Goal: Use online tool/utility: Utilize a website feature to perform a specific function

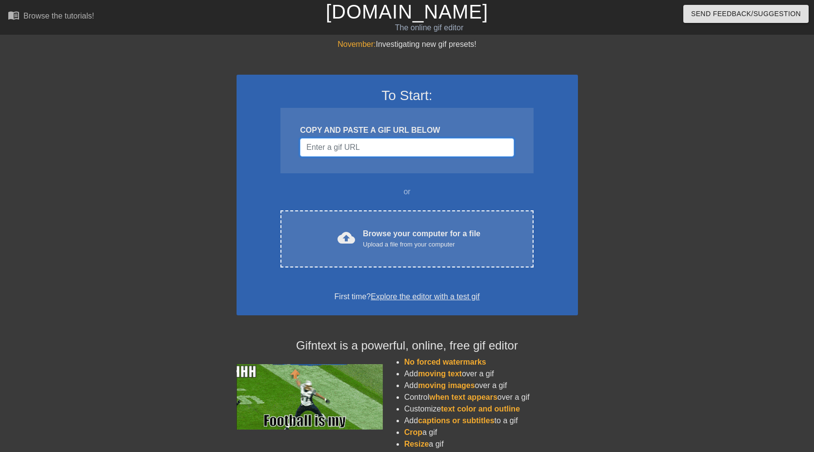
click at [334, 146] on input "Username" at bounding box center [407, 147] width 214 height 19
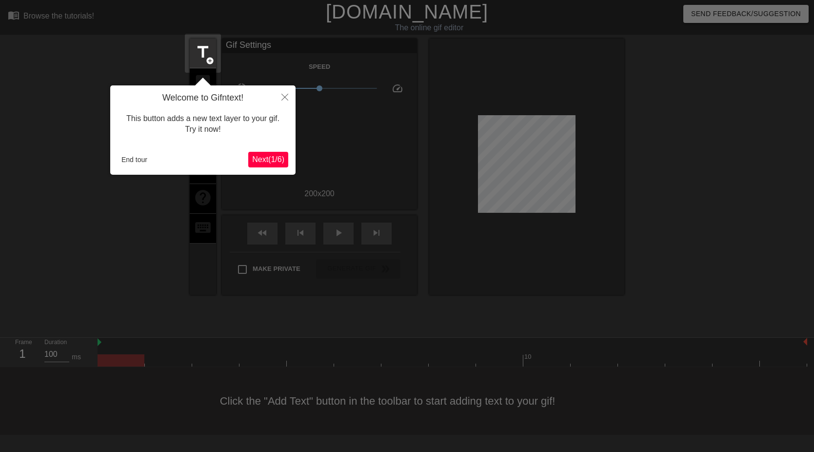
click at [276, 158] on span "Next ( 1 / 6 )" at bounding box center [268, 159] width 32 height 8
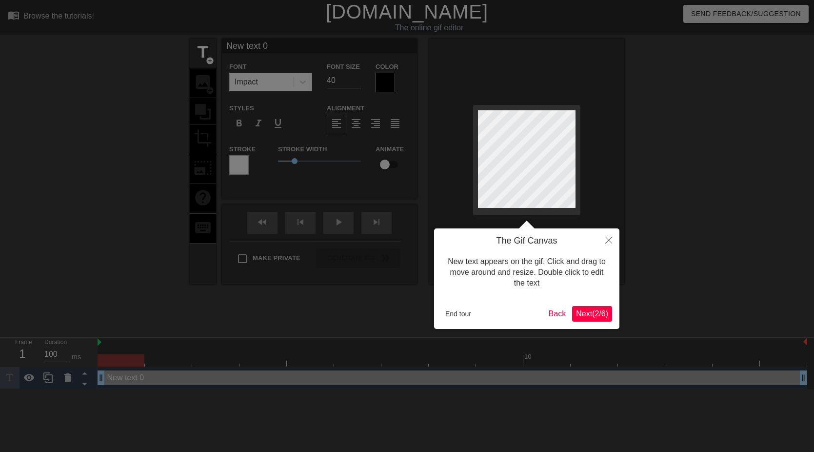
click at [593, 314] on span "Next ( 2 / 6 )" at bounding box center [592, 313] width 32 height 8
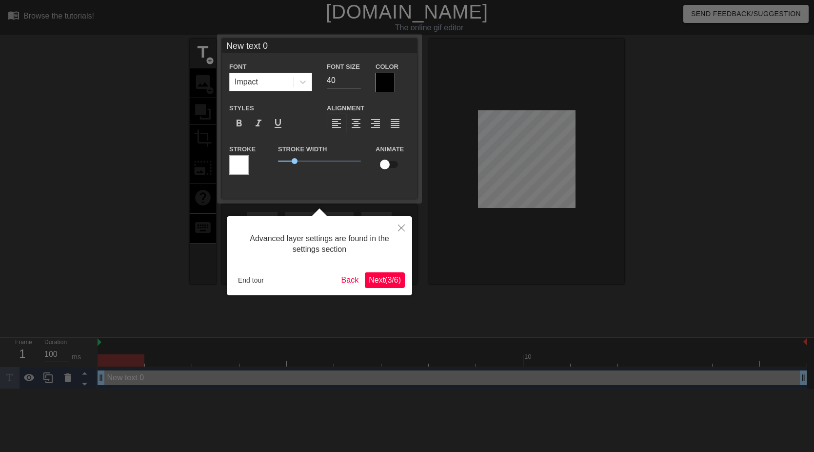
click at [389, 279] on span "Next ( 3 / 6 )" at bounding box center [385, 280] width 32 height 8
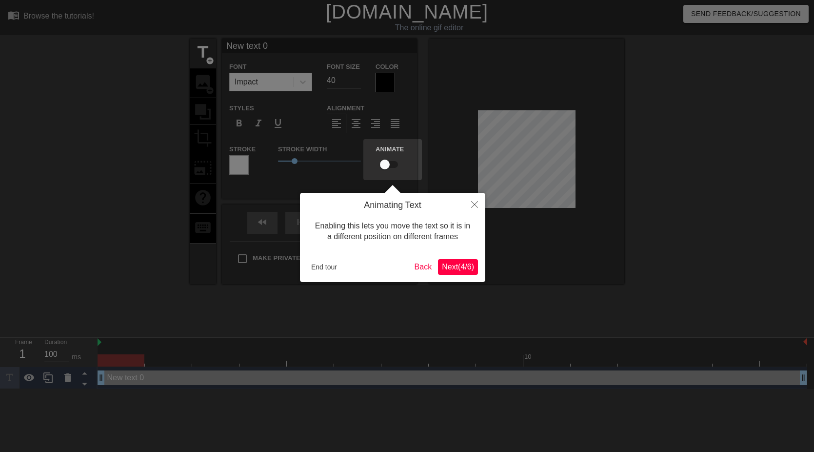
click at [459, 265] on span "Next ( 4 / 6 )" at bounding box center [458, 266] width 32 height 8
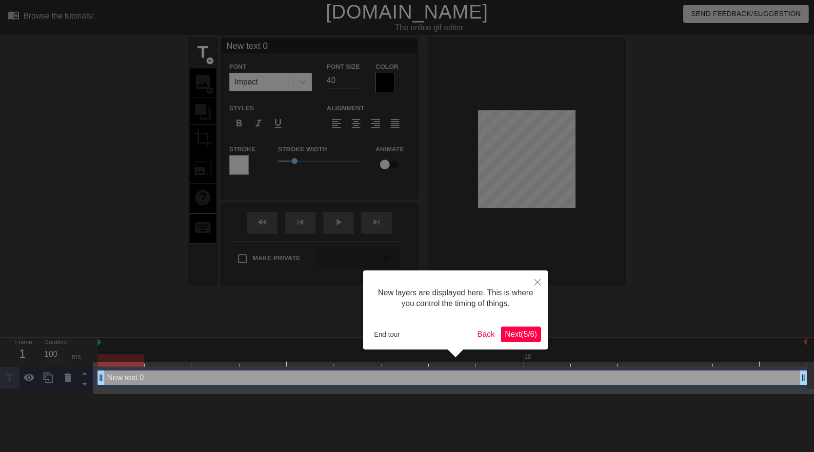
click at [526, 332] on span "Next ( 5 / 6 )" at bounding box center [521, 334] width 32 height 8
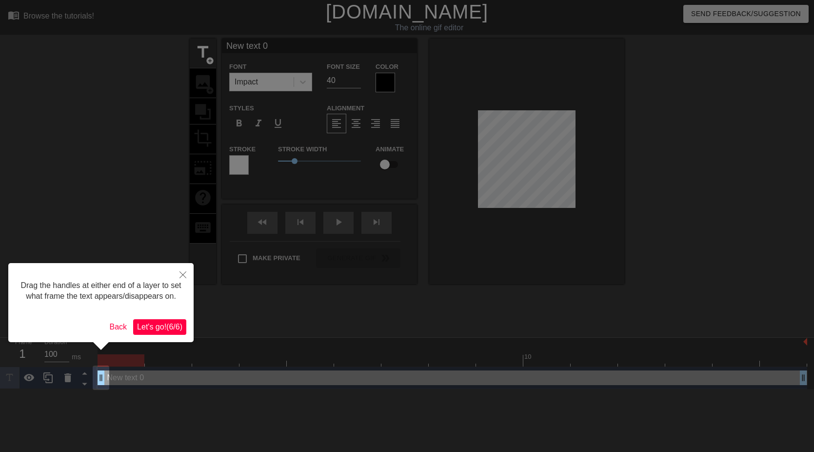
click at [161, 331] on span "Let's go! ( 6 / 6 )" at bounding box center [159, 326] width 45 height 8
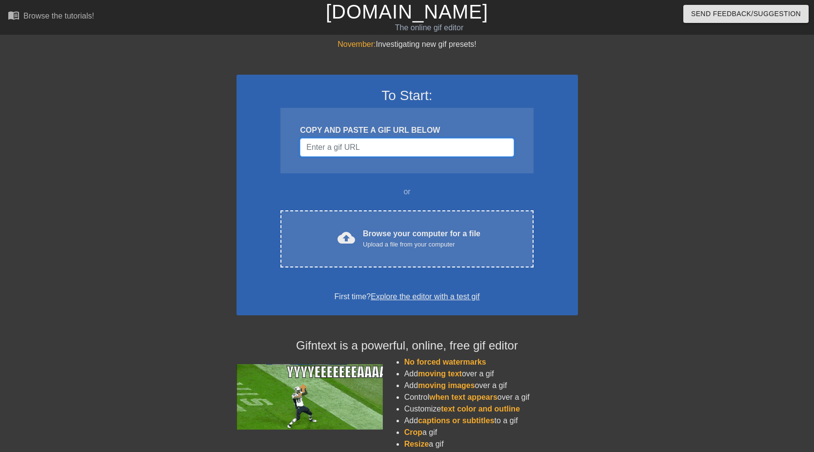
click at [349, 146] on input "Username" at bounding box center [407, 147] width 214 height 19
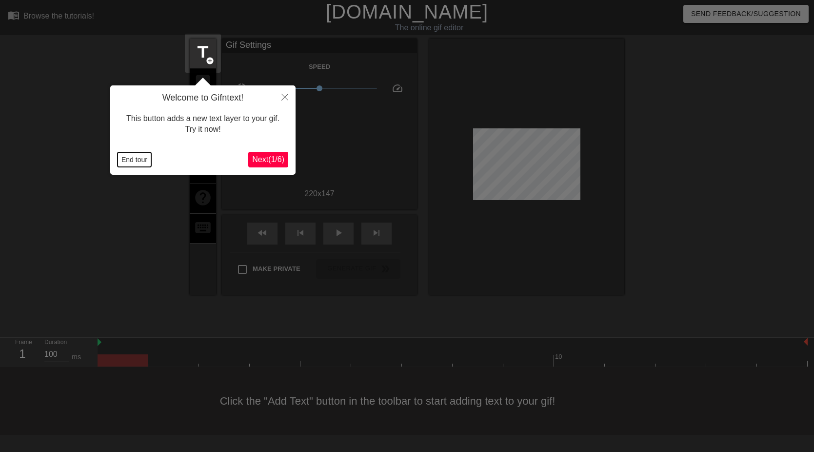
click at [133, 161] on button "End tour" at bounding box center [135, 159] width 34 height 15
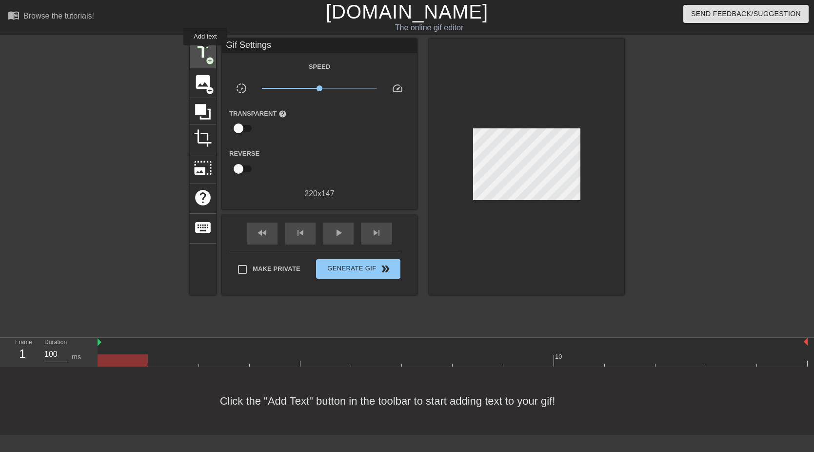
click at [205, 52] on span "title" at bounding box center [203, 52] width 19 height 19
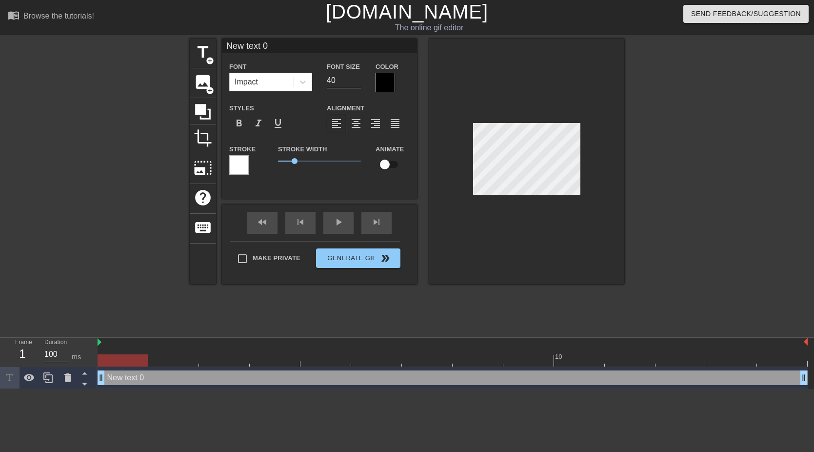
click at [333, 77] on input "40" at bounding box center [344, 81] width 34 height 16
drag, startPoint x: 337, startPoint y: 79, endPoint x: 325, endPoint y: 77, distance: 11.9
click at [325, 77] on div "Font Size 40" at bounding box center [344, 76] width 49 height 32
type input "24"
click at [382, 84] on div at bounding box center [386, 83] width 20 height 20
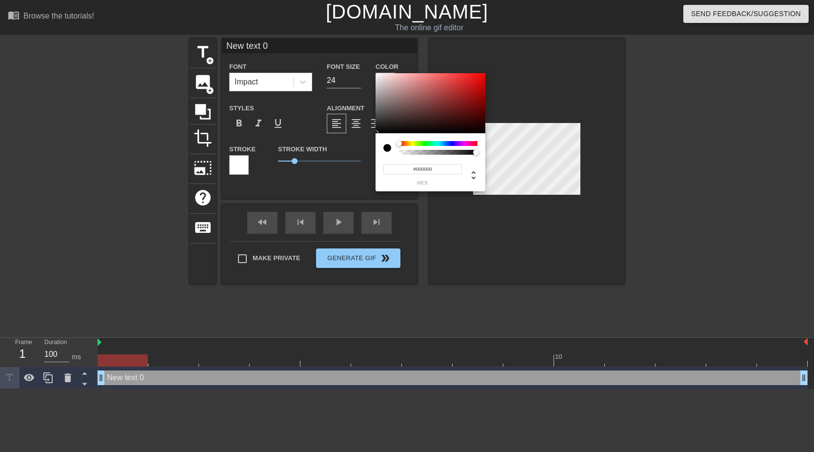
click at [396, 154] on div at bounding box center [391, 148] width 16 height 14
type input "0"
drag, startPoint x: 475, startPoint y: 152, endPoint x: 383, endPoint y: 150, distance: 92.2
click at [383, 150] on div at bounding box center [430, 148] width 94 height 14
type input "1"
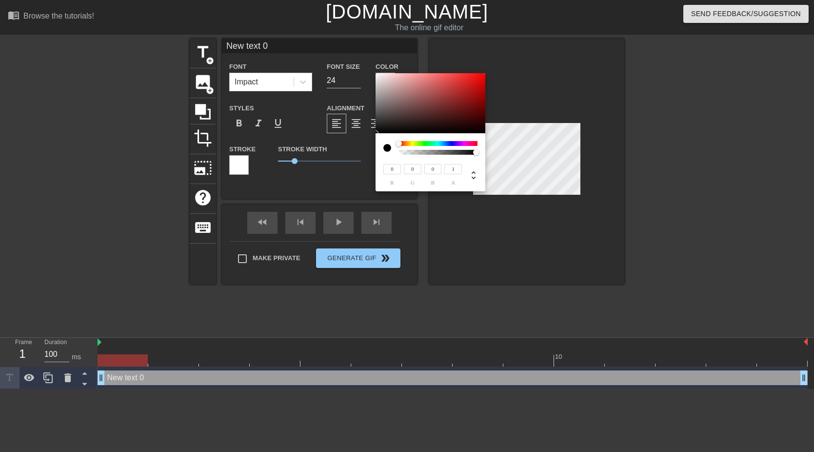
click at [477, 152] on div at bounding box center [476, 152] width 6 height 6
click at [398, 141] on div at bounding box center [399, 143] width 6 height 6
type input "250"
type input "245"
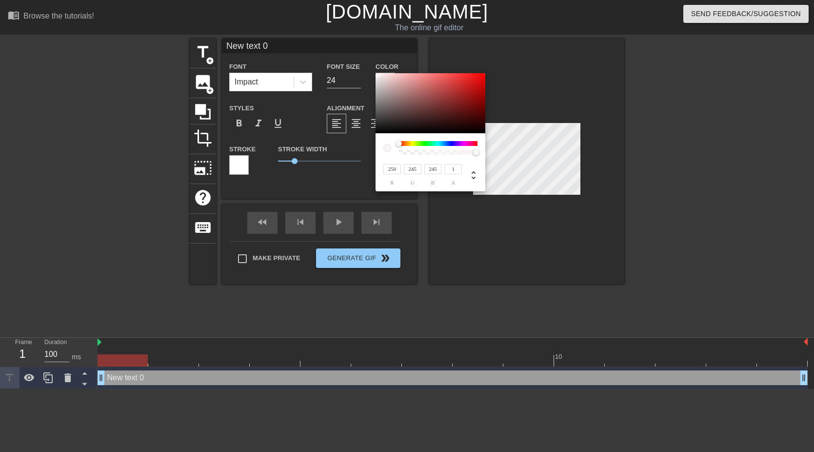
click at [378, 74] on div at bounding box center [431, 103] width 110 height 60
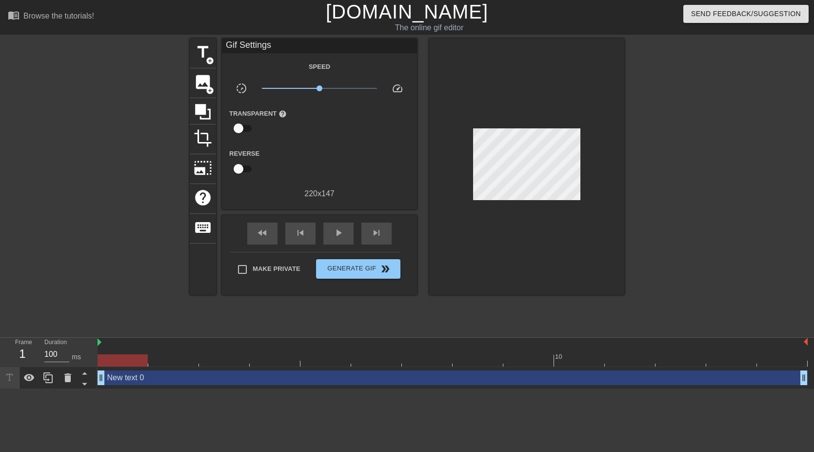
drag, startPoint x: 295, startPoint y: 163, endPoint x: 278, endPoint y: 167, distance: 17.9
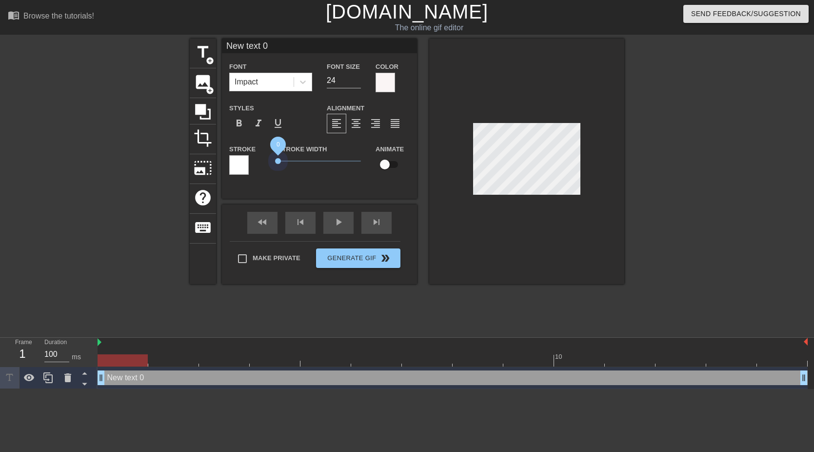
drag, startPoint x: 295, startPoint y: 161, endPoint x: 236, endPoint y: 160, distance: 59.1
click at [236, 160] on div "Stroke Stroke Width 0 Animate" at bounding box center [319, 163] width 195 height 40
click at [242, 169] on div at bounding box center [239, 165] width 20 height 20
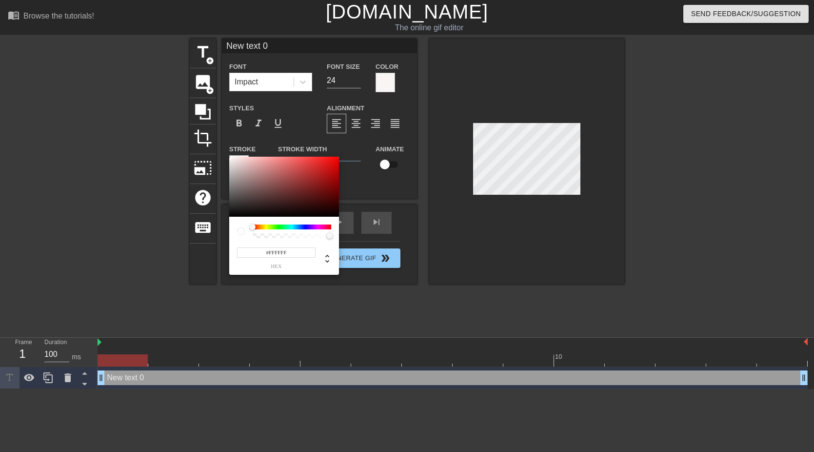
type input "#070101"
click at [230, 215] on div at bounding box center [284, 187] width 110 height 60
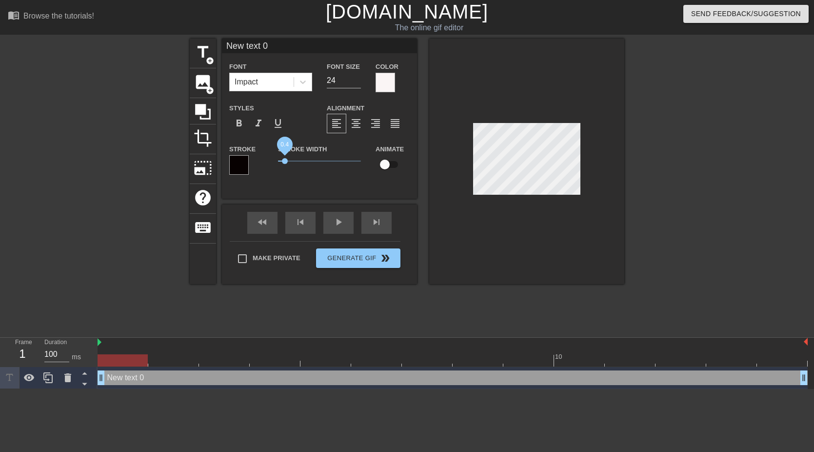
drag, startPoint x: 279, startPoint y: 161, endPoint x: 284, endPoint y: 159, distance: 5.7
click at [284, 159] on span "0.4" at bounding box center [285, 161] width 6 height 6
type input "New 0"
type textarea "New 0"
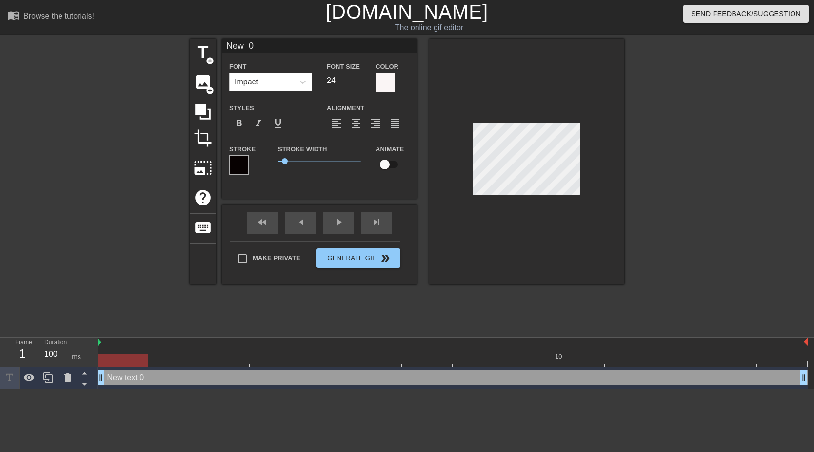
scroll to position [0, 1]
type input "New"
type textarea "New"
type input "New"
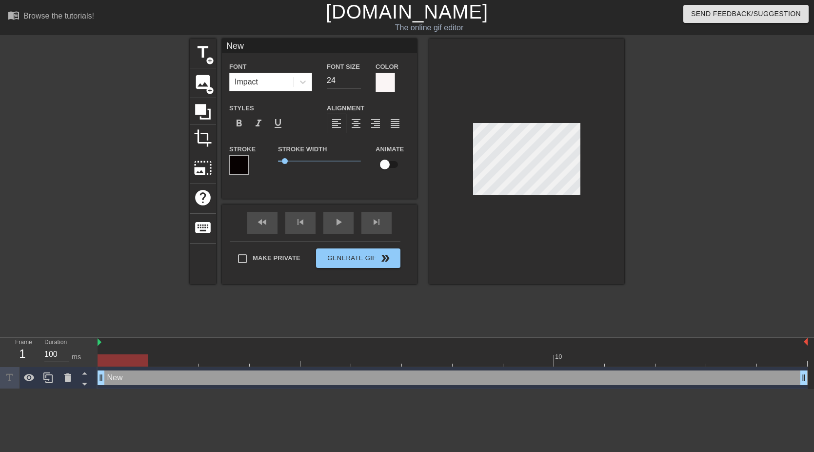
type textarea "New"
type input "New"
type textarea "New"
type input "Ne"
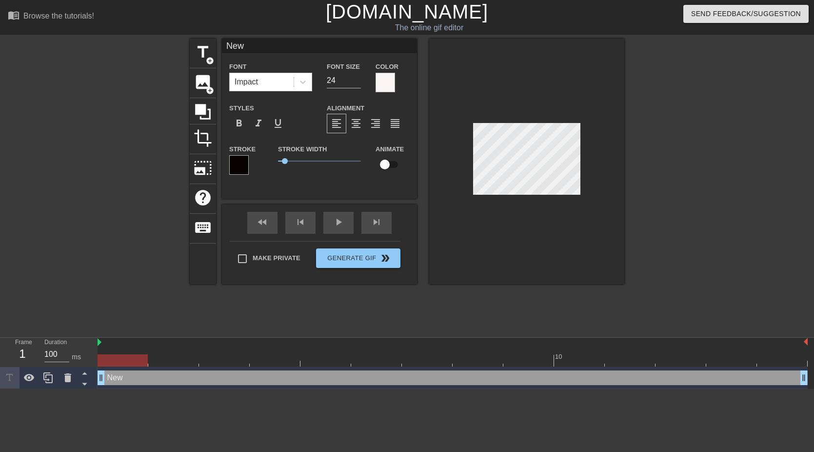
type textarea "Ne"
type input "N"
type textarea "N"
type input "C"
type textarea "C"
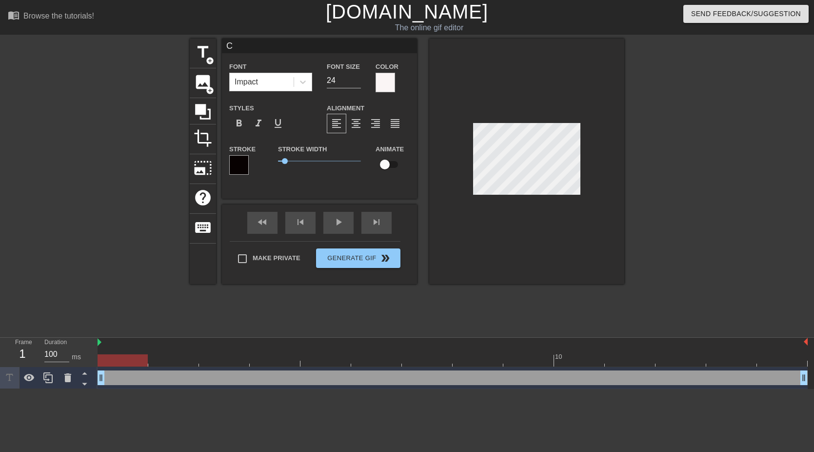
type input "CO"
type textarea "CO"
type input "CON"
type textarea "CON"
type input "CONG"
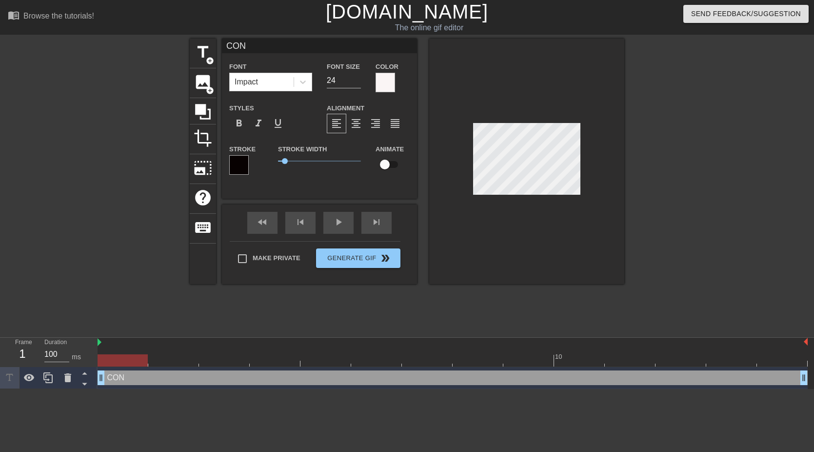
type textarea "CONG"
type input "CONGR"
type textarea "CONGRA"
type input "CONGRAT"
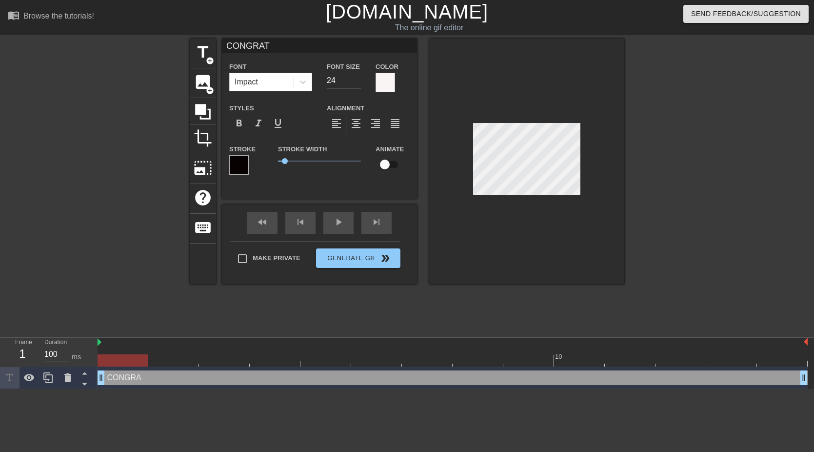
type textarea "CONGRATS"
type input "CONGRATS"
type textarea "CONGRATS"
drag, startPoint x: 286, startPoint y: 163, endPoint x: 293, endPoint y: 163, distance: 6.8
click at [293, 163] on span "0.9" at bounding box center [293, 161] width 6 height 6
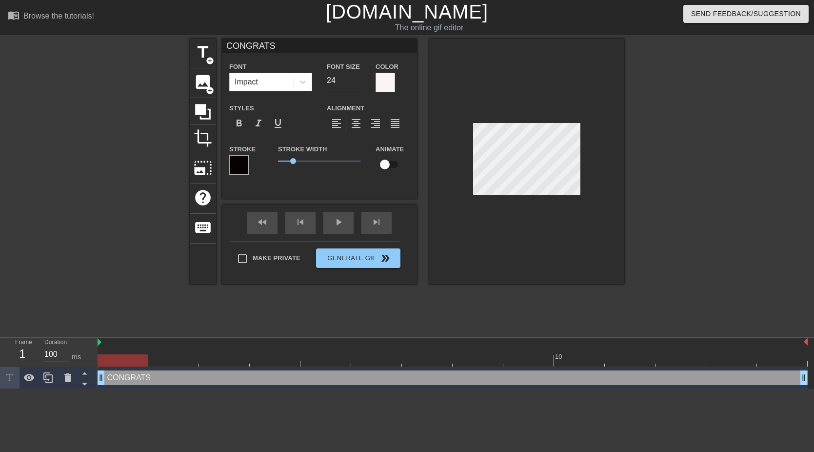
click at [331, 80] on input "24" at bounding box center [344, 81] width 34 height 16
type input "18"
click at [312, 112] on div "Styles format_bold format_italic format_underline" at bounding box center [271, 118] width 98 height 32
click at [407, 177] on div "Animate" at bounding box center [392, 163] width 49 height 40
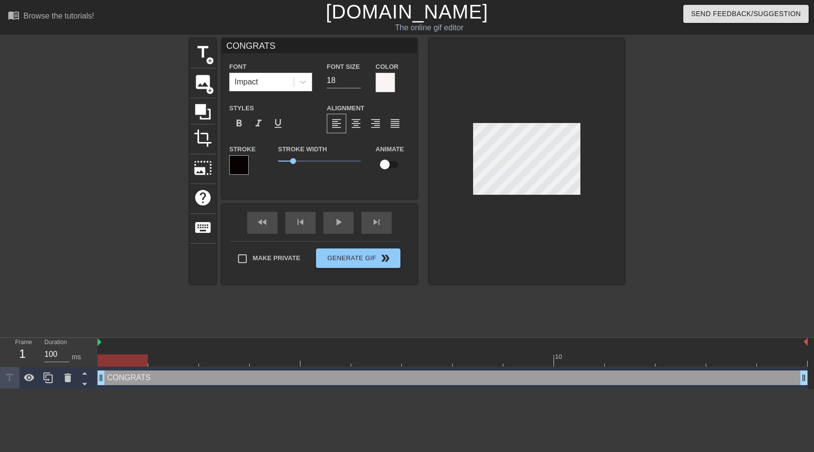
click at [557, 232] on div at bounding box center [526, 161] width 195 height 245
drag, startPoint x: 294, startPoint y: 160, endPoint x: 288, endPoint y: 159, distance: 5.6
click at [288, 159] on span "0.6" at bounding box center [288, 161] width 6 height 6
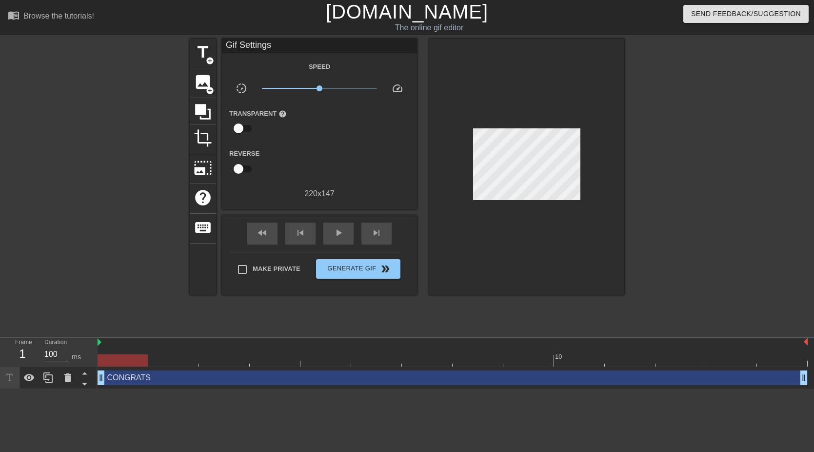
click at [485, 219] on div at bounding box center [526, 167] width 195 height 256
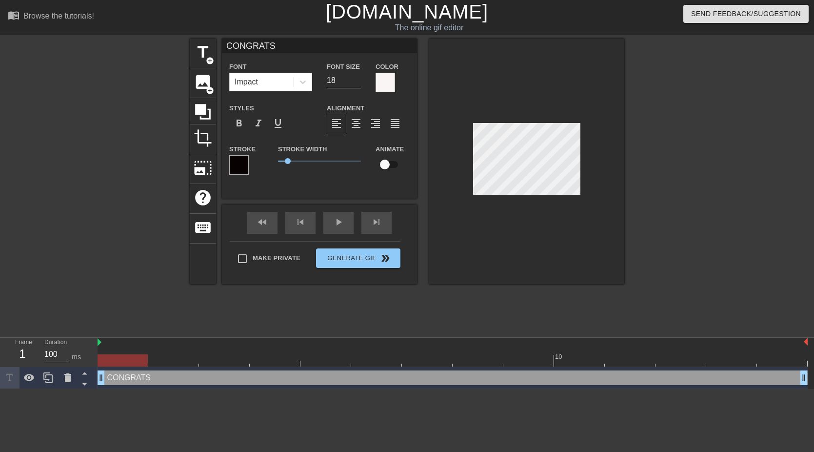
scroll to position [0, 1]
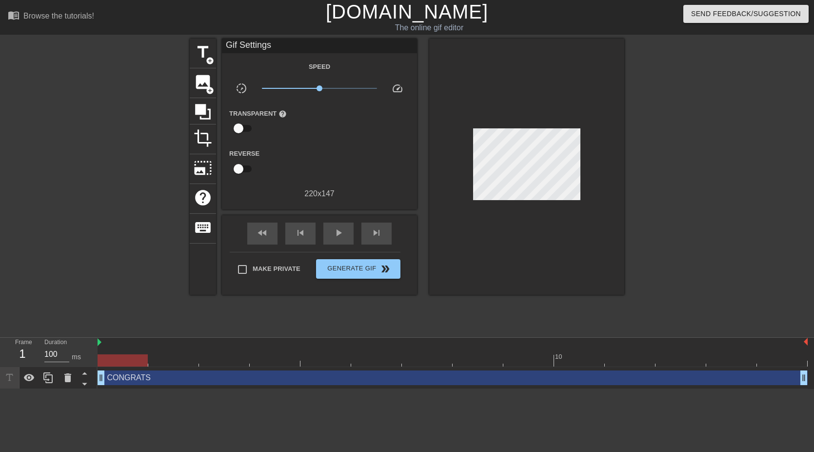
click at [537, 201] on div at bounding box center [526, 167] width 195 height 256
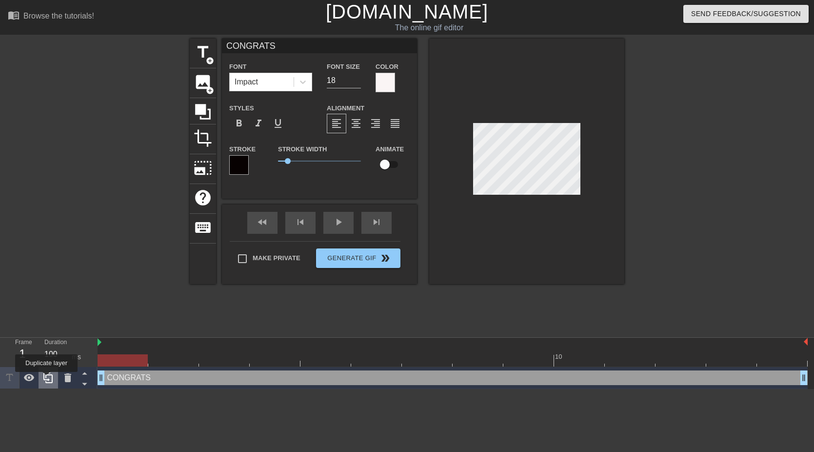
click at [47, 379] on icon at bounding box center [48, 378] width 12 height 12
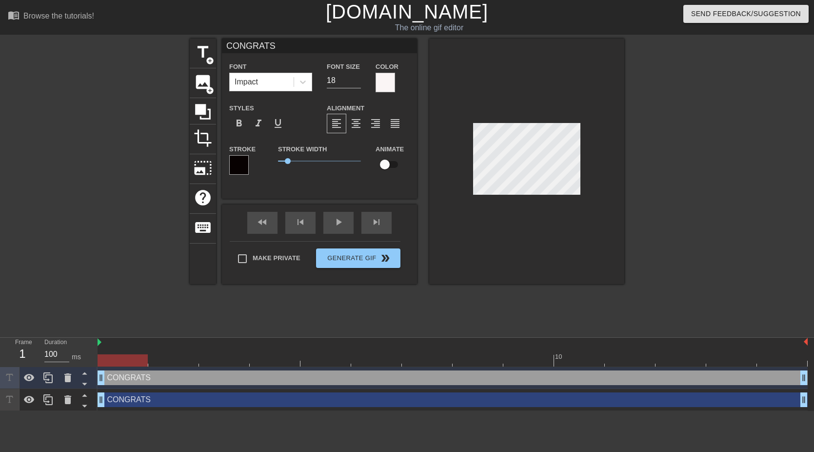
scroll to position [0, 1]
type input "Y"
type textarea "Y"
type input "YO"
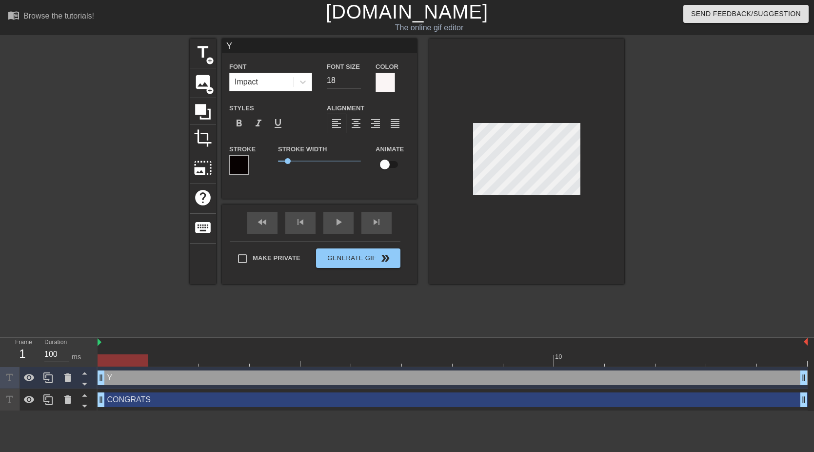
type textarea "YO"
type input "YOU"
type textarea "YOU"
type input "YOU"
type textarea "YOU"
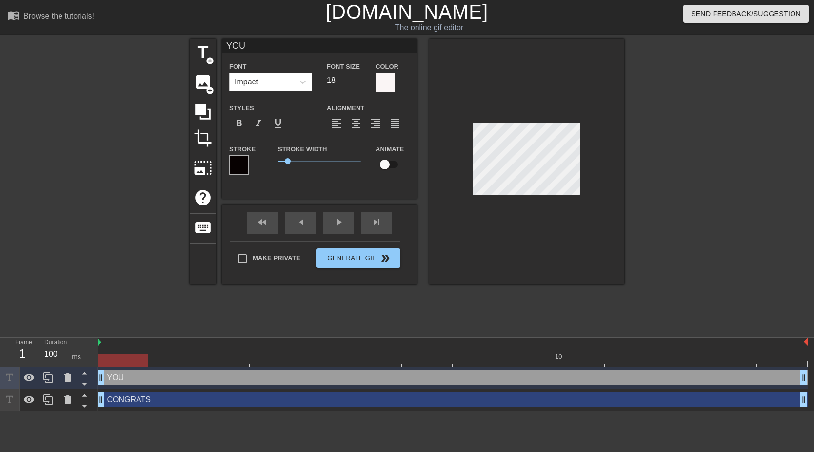
type input "YOU C"
type textarea "YOU C"
type input "YOU CA"
type textarea "YOU CA"
type input "YOU CAN"
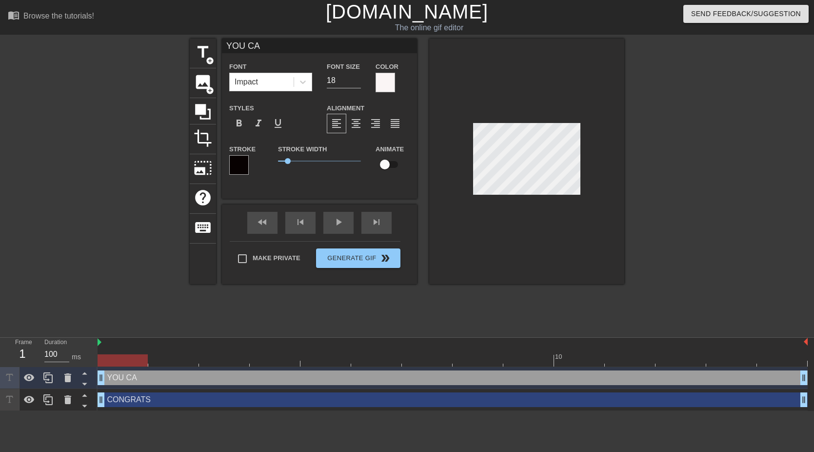
type textarea "YOU CAN"
type input "YOU CAN"
type textarea "YOU CAN"
type input "YOU CAN N"
type textarea "YOU CAN N"
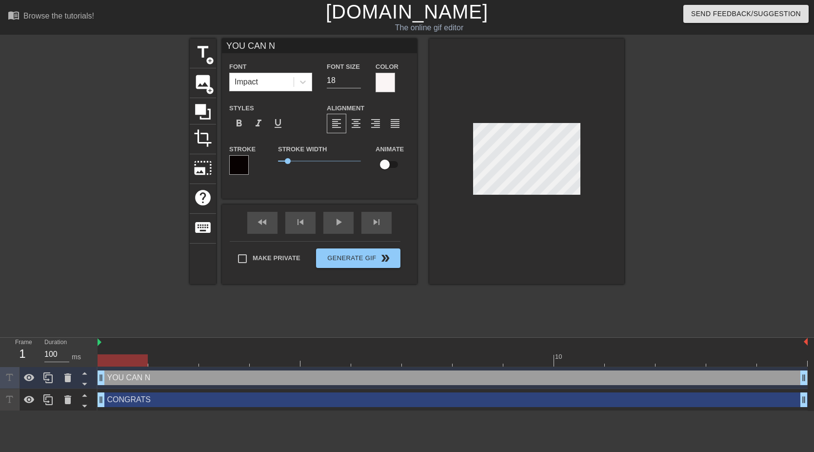
type input "YOU CAN NO"
type textarea "YOU CAN NO"
type input "YOU CAN NOW"
type textarea "YOU CAN NOW"
type input "YOU CAN NOW"
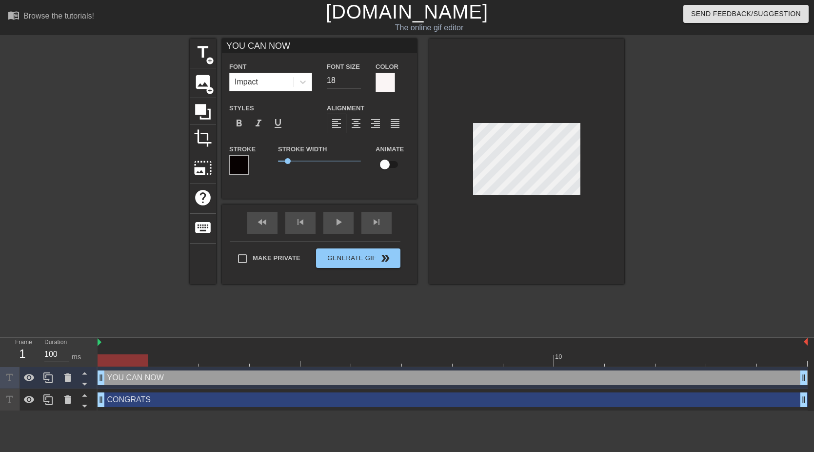
type textarea "YOU CAN NOW"
type input "YOU CAN NOW"
type textarea "YOU CAN NOW"
type input "YOU CAN NO"
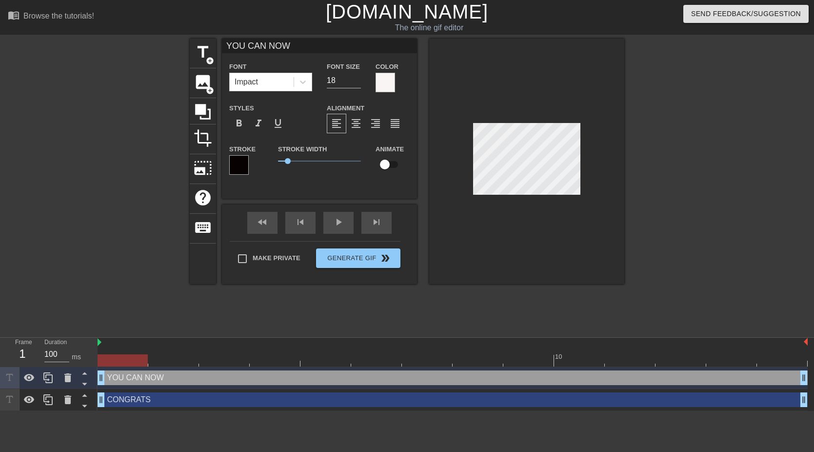
type textarea "YOU CAN NO"
type input "YOU CAN N"
type textarea "YOU CAN N"
type input "YOU CAN"
type textarea "YOU CAN"
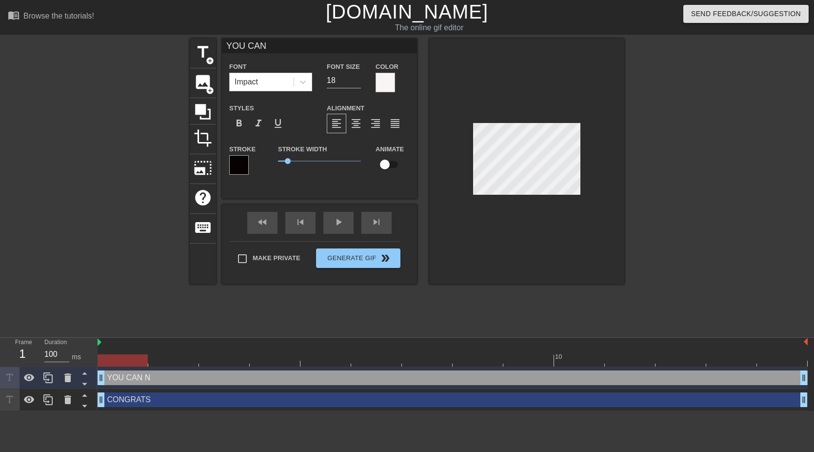
scroll to position [0, 1]
type input "YOU CAN M"
type textarea "YOU CAN M"
type input "YOU CAN MA"
type textarea "YOU CAN MA"
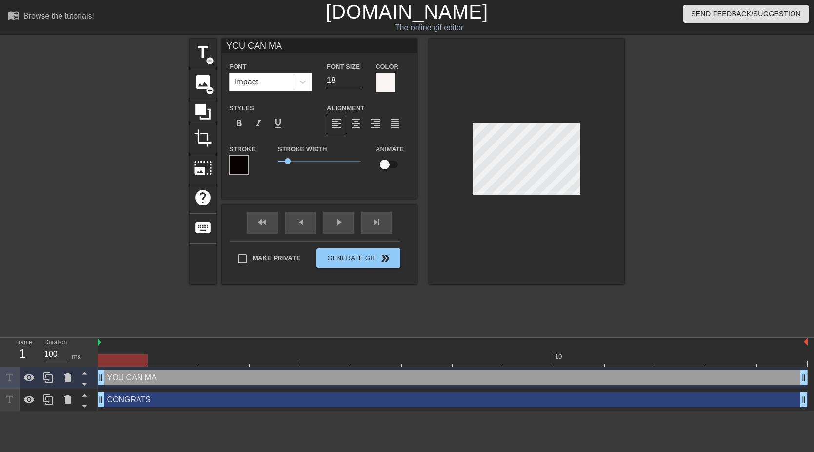
type input "YOU CAN MAS"
type textarea "YOU CAN MAS"
type input "YOU CAN MASS"
type textarea "YOU CAN MASS"
type input "YOU CAN MASS"
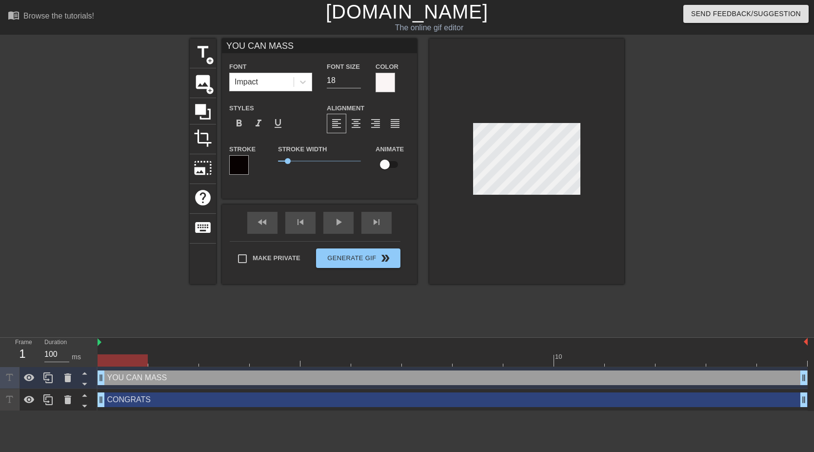
type textarea "YOU CAN MASS"
type input "YOU CAN MASS R"
type textarea "YOU CAN MASS R"
type input "YOU CAN MASS RW"
type textarea "YOU CAN MASS RW"
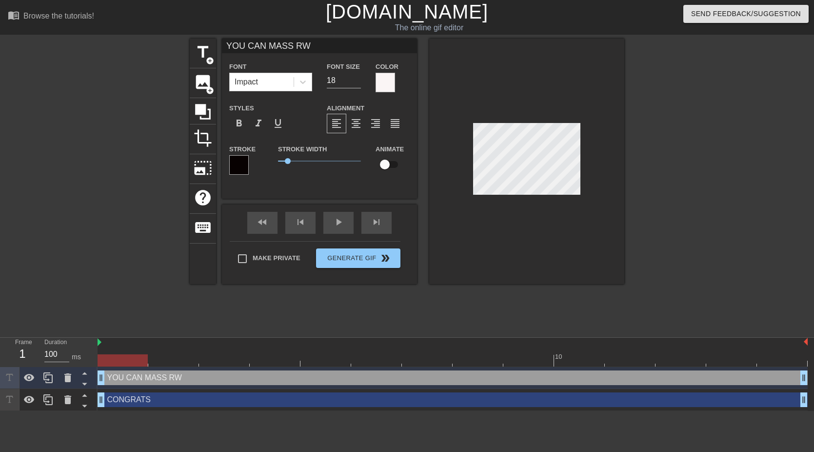
type input "YOU CAN MASS RWM"
type textarea "YOU CAN MASS RWM"
type input "YOU CAN MASS RWMO"
type textarea "YOU CAN MASS RWMO"
type input "YOU CAN MASS RWMOV"
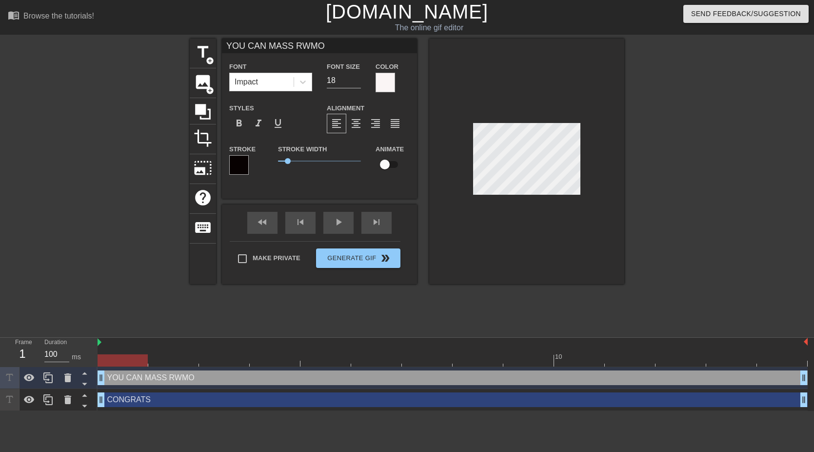
type textarea "YOU CAN MASS RWMOV"
type input "YOU CAN MASS RWMOVE"
type textarea "YOU CAN MASS RWMOVE"
type input "YOU CAN MASS RWMOVE"
type textarea "YOU CAN MASS RWMOVE"
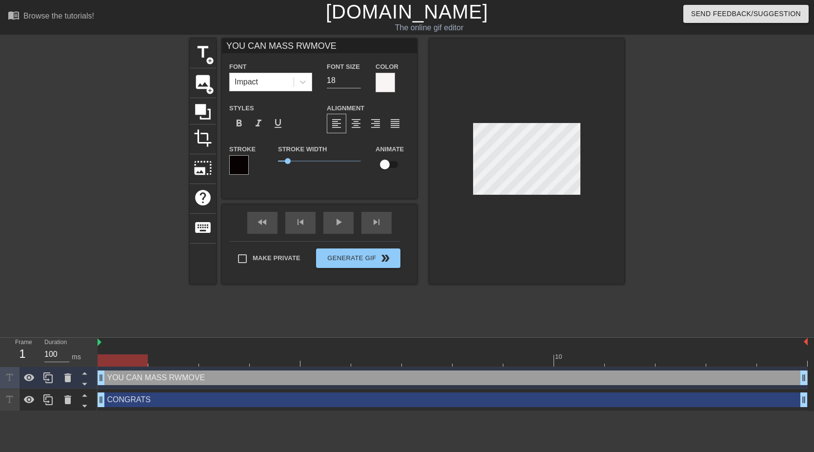
scroll to position [0, 6]
type input "YOU CAN MASS RWMOVE T"
type textarea "YOU CAN MASS RWMOVE T"
type input "YOU CAN MASS RWMOVE TA"
type textarea "YOU CAN MASS RWMOVE TA"
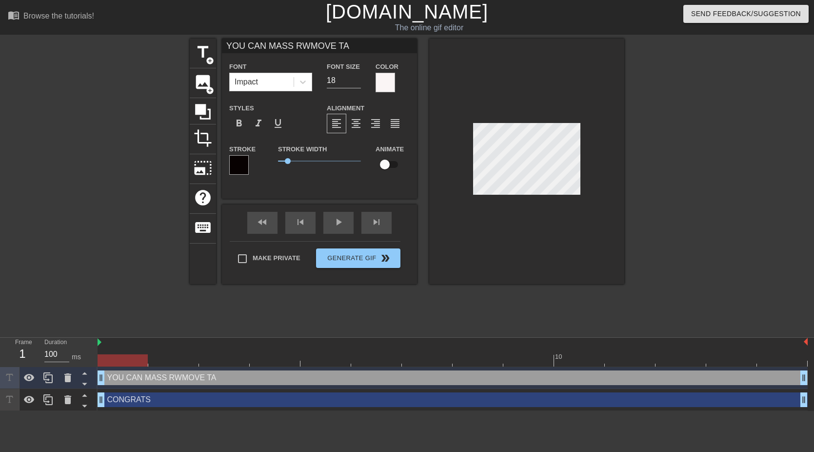
type input "YOU CAN MASS RWMOVE TAG"
type textarea "YOU CAN MASS RWMOVE TAG"
type input "YOU CAN MASS RWMOVE TAGS"
type textarea "YOU CAN MASS RWMOVE TAGS"
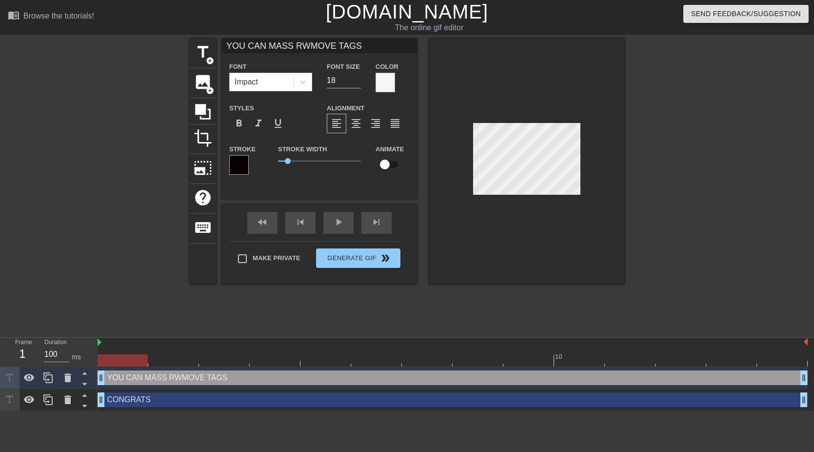
scroll to position [0, 4]
type input "YOU CAN MASS RMOVE TAGS"
type textarea "YOU CAN MASS RMOVE TAGS"
type input "YOU CAN MASS REMOVE TAGS"
type textarea "YOU CAN MASS REMOVE TAGS"
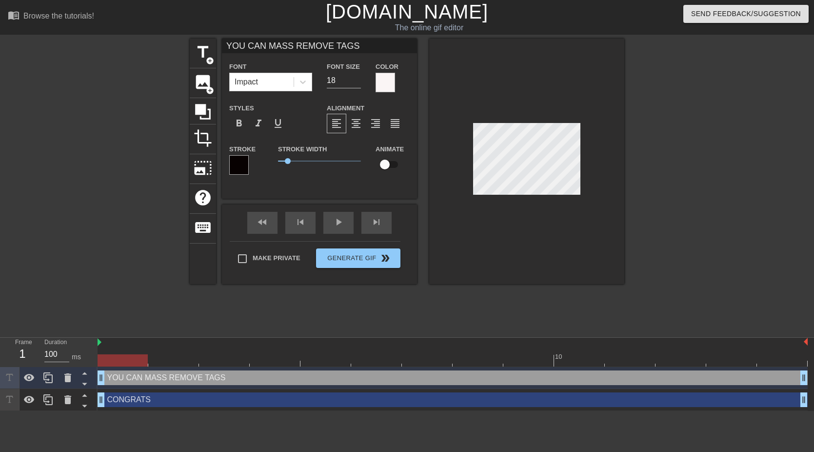
scroll to position [0, 7]
click at [541, 209] on div at bounding box center [526, 161] width 195 height 245
type input "YOU CAN REMOVE TAGS"
type textarea "YOU CAN REMOVE TAGS"
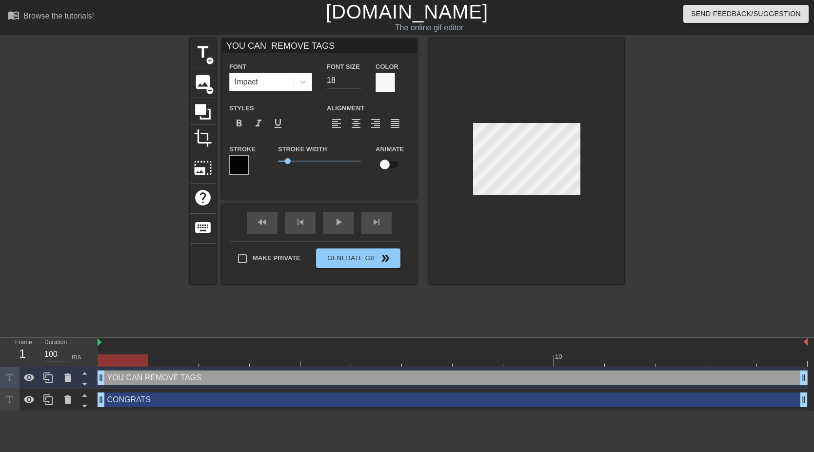
type input "YOU CAN REMOVE TAGS"
type textarea "YOU CAN REMOVE TAGS"
type input "YOU CAN REMOVE TAGS"
type textarea "YOU CAN REMOVE TAGS"
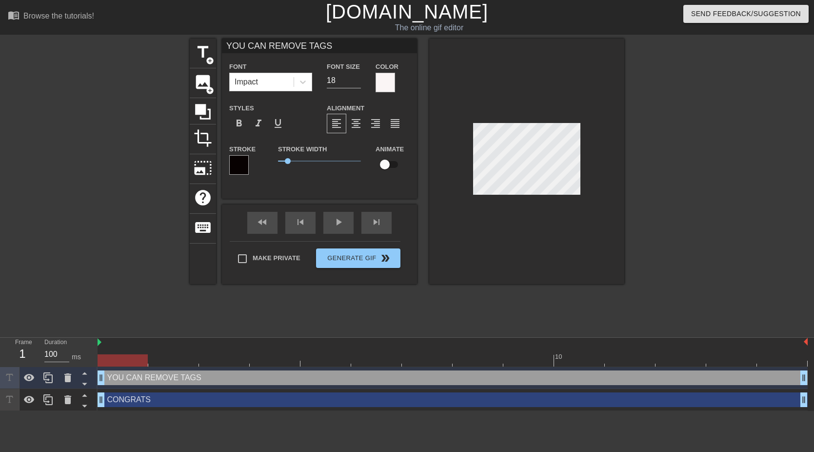
type input "YOU CAN REMOVE TAGS B"
type textarea "YOU CAN REMOVE TAGS B"
type input "YOU CAN REMOVE TAGS BY"
type textarea "YOU CAN REMOVE TAGS BY"
type input "YOU CAN REMOVE TAGS BY"
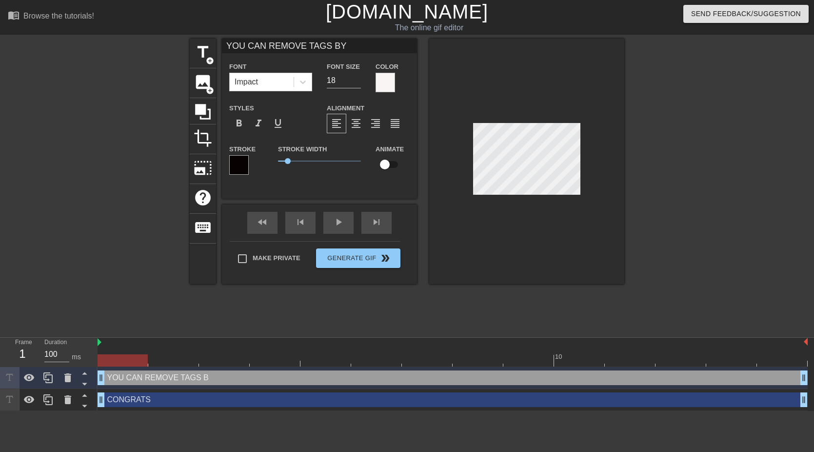
type textarea "YOU CAN REMOVE TAGS BY"
type input "YOU CAN REMOVE TAGS BY U"
type textarea "YOU CAN REMOVE TAGS BY U"
type input "YOU CAN REMOVE TAGS BY UP"
type textarea "YOU CAN REMOVE TAGS BY UP"
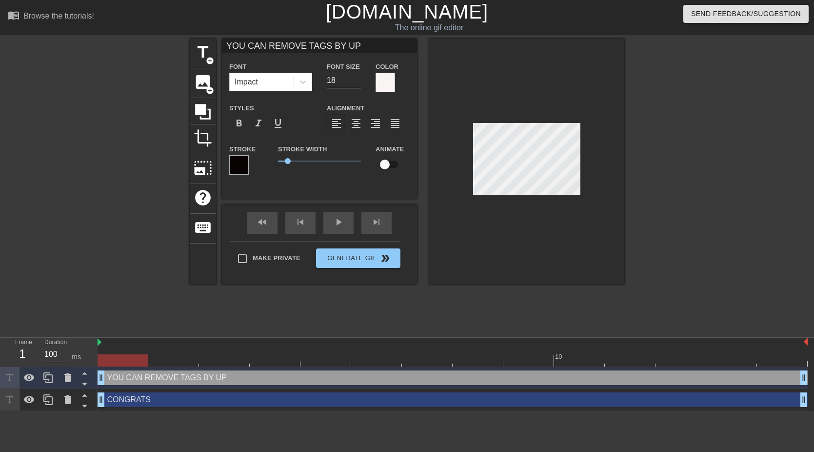
type input "YOU CAN REMOVE TAGS BY UPL"
type textarea "YOU CAN REMOVE TAGS BY UPL"
type input "YOU CAN REMOVE TAGS BY UPLO"
type textarea "YOU CAN REMOVE TAGS BY UPLO"
type input "YOU CAN REMOVE TAGS BY UPLOA"
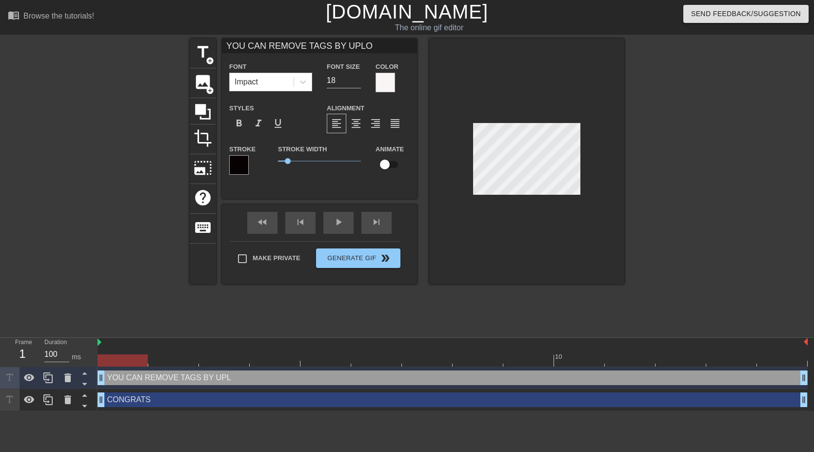
type textarea "YOU CAN REMOVE TAGS BY UPLOA"
type input "YOU CAN REMOVE TAGS BY UPLOAD"
type textarea "YOU CAN REMOVE TAGS BY UPLOAD"
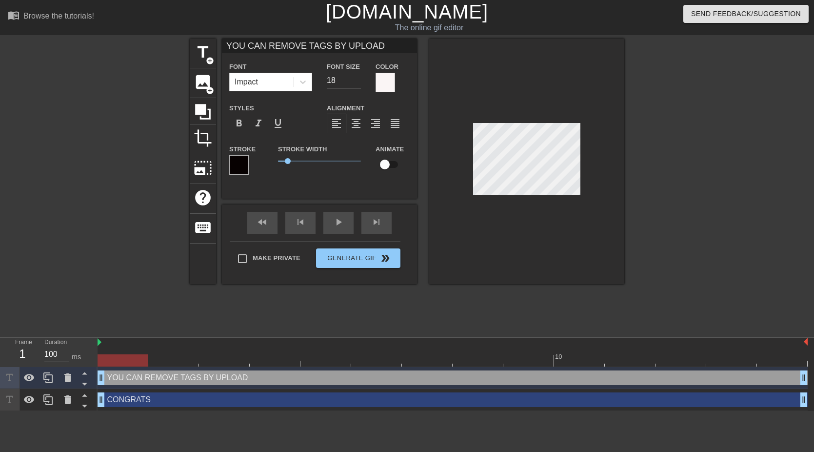
type input "YOU CAN REMOVE TAGS BY"
type textarea "YOU CAN REMOVE TAGS BY"
type input "YOU CAN IREMOVE TAGS BY"
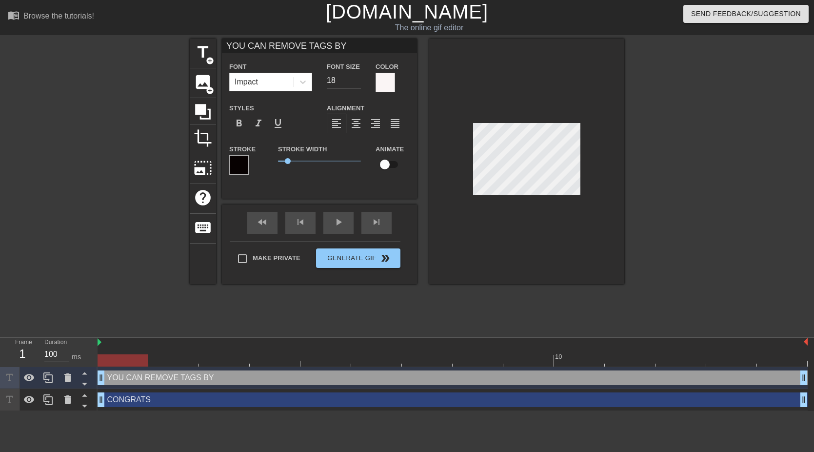
type textarea "YOU CAN IREMOVE TAGS BY"
type input "YOU CAN IPREMOVE TAGS BY"
type textarea "YOU CAN IPREMOVE TAGS BY"
type input "YOU CAN IPLREMOVE TAGS BY"
type textarea "YOU CAN IPLREMOVE TAGS BY"
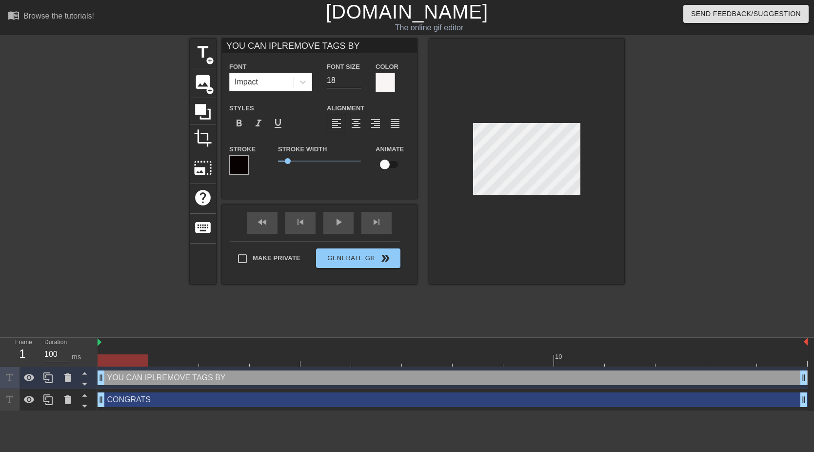
type input "YOU CAN IPLOREMOVE TAGS BY"
type textarea "YOU CAN IPLOREMOVE TAGS BY"
type input "YOU CAN IPLOAREMOVE TAGS BY"
type textarea "YOU CAN IPLOAREMOVE TAGS BY"
type input "YOU CAN IPLOADREMOVE TAGS BY"
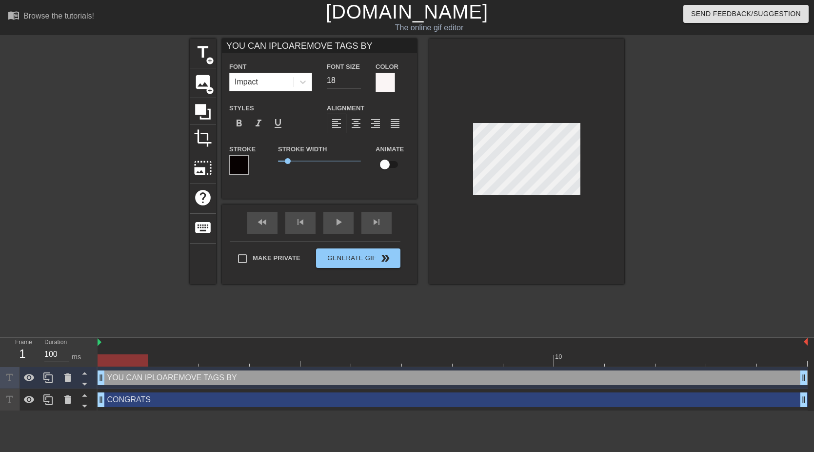
type textarea "YOU CAN IPLOADREMOVE TAGS BY"
type input "YOU CAN IPLOADFREMOVE TAGS BY"
type textarea "YOU CAN IPLOADFREMOVE TAGS BY"
type input "YOU CAN IPLOADF REMOVE TAGS BY"
type textarea "YOU CAN IPLOADF REMOVE TAGS BY"
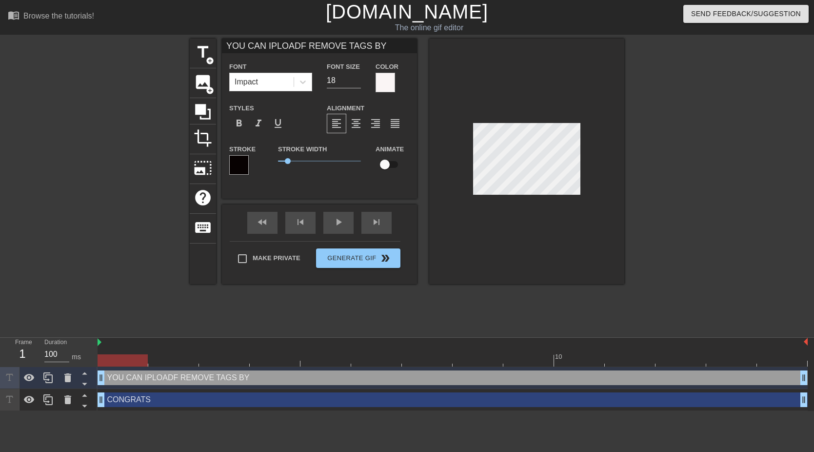
type input "YOU CAN IPLOADF TREMOVE TAGS BY"
type textarea "YOU CAN IPLOADF TREMOVE TAGS BY"
type input "YOU CAN IPLOADF REMOVE TAGS BY"
type textarea "YOU CAN IPLOADF REMOVE TAGS BY"
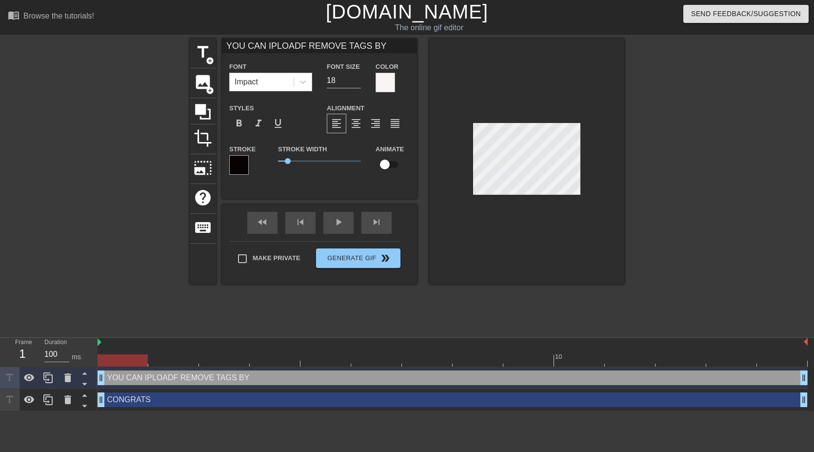
type input "YOU CAN IPLOADFREMOVE TAGS BY"
type textarea "YOU CAN IPLOADFREMOVE TAGS BY"
type input "YOU CAN IPLOADREMOVE TAGS BY"
type textarea "YOU CAN IPLOADREMOVE TAGS BY"
type input "YOU CAN IPLOAD REMOVE TAGS BY"
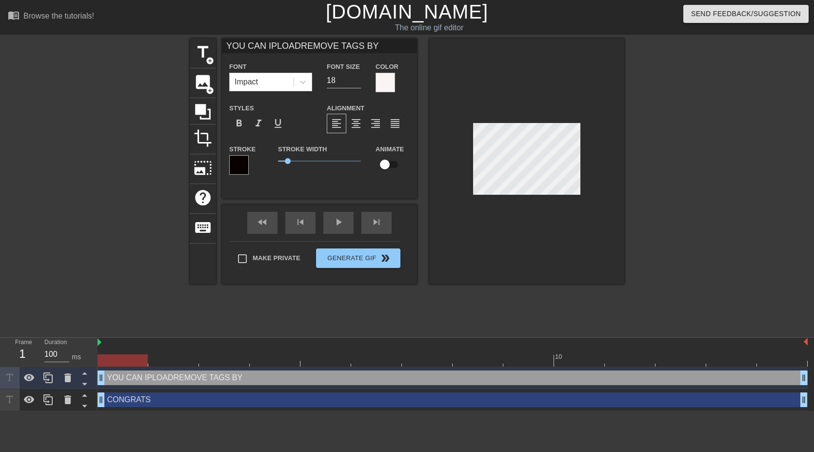
type textarea "YOU CAN IPLOAD REMOVE TAGS BY"
type input "YOU CAN IPLOAD TREMOVE TAGS BY"
type textarea "YOU CAN IPLOAD TREMOVE TAGS BY"
type input "YOU CAN IPLOAD TOREMOVE TAGS BY"
type textarea "YOU CAN IPLOAD TOREMOVE TAGS BY"
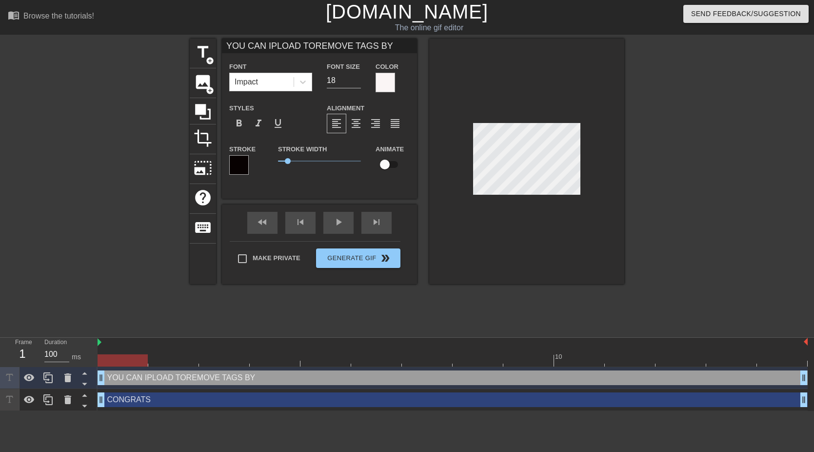
type input "YOU CAN IPLOAD TO REMOVE TAGS BY"
type textarea "YOU CAN IPLOAD TO REMOVE TAGS BY"
click at [458, 184] on div at bounding box center [526, 161] width 195 height 245
type input "REMOVE TAGS BY"
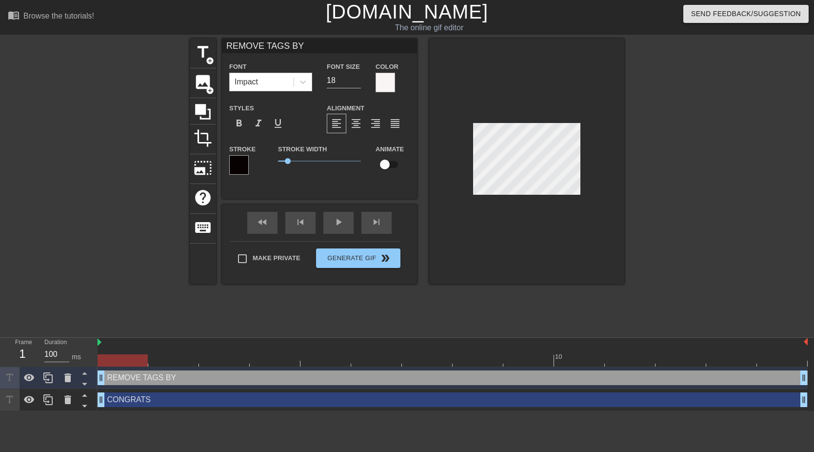
scroll to position [0, 0]
type textarea "REMOVE TAGS BY"
type input "REMOVE TAGS BY"
type textarea "REMOVE TAGS BY"
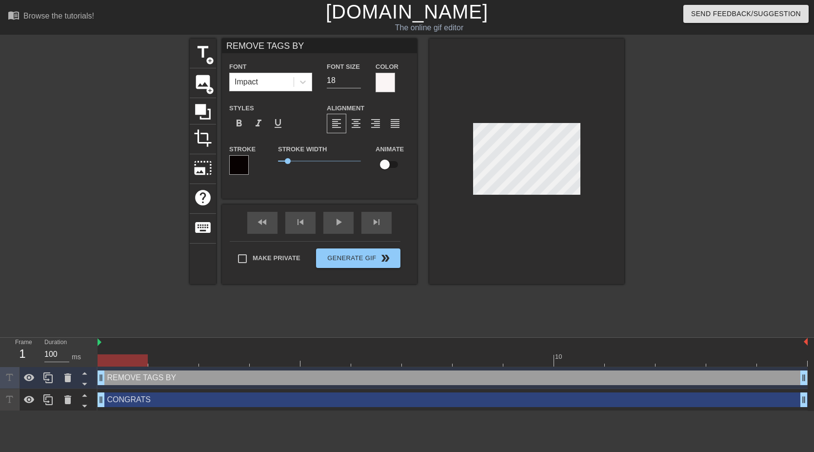
type input "REMOVE TAGS BY U"
type textarea "REMOVE TAGS BY U"
type input "REMOVE TAGS BY UP"
type textarea "REMOVE TAGS BY UP"
type input "REMOVE TAGS BY UPL"
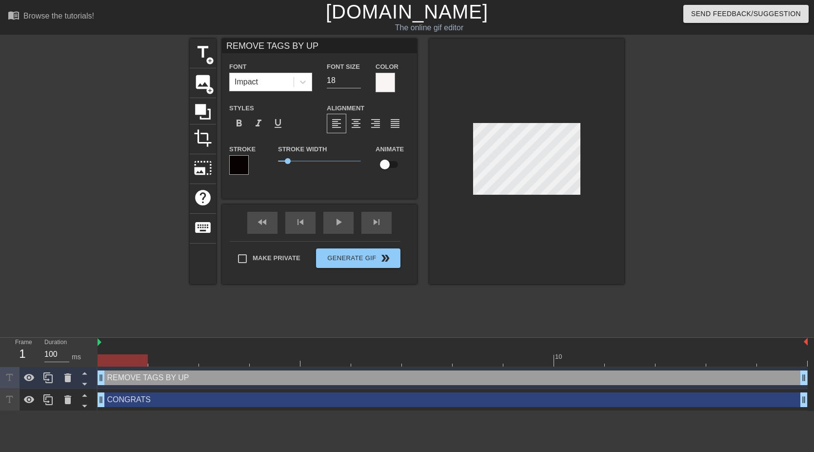
type textarea "REMOVE TAGS BY UPL"
type input "REMOVE TAGS BY UPLO"
type textarea "REMOVE TAGS BY UPLO"
type input "REMOVE TAGS BY UPLOA"
type textarea "REMOVE TAGS BY UPLOA"
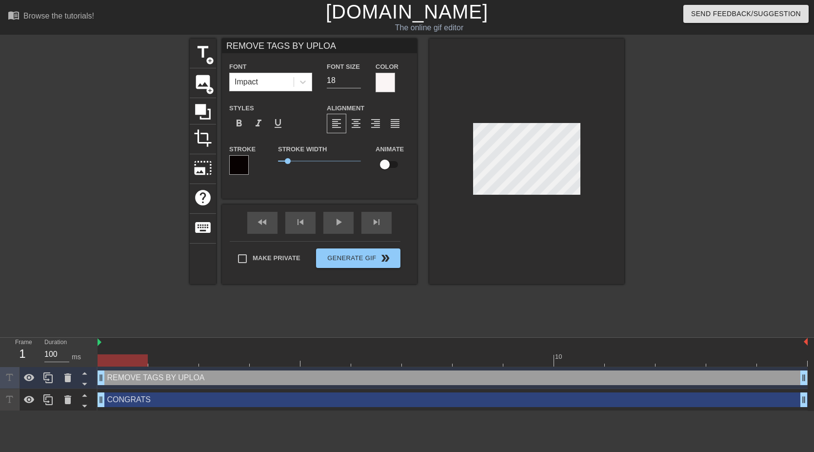
type input "REMOVE TAGS BY UPLOAD"
type textarea "REMOVE TAGS BY UPLOAD"
type input "REMOVE TAGS BY UPLOAD"
type textarea "REMOVE TAGS BY UPLOAD"
type input "REMOVE TAGS BY UPLOAD I"
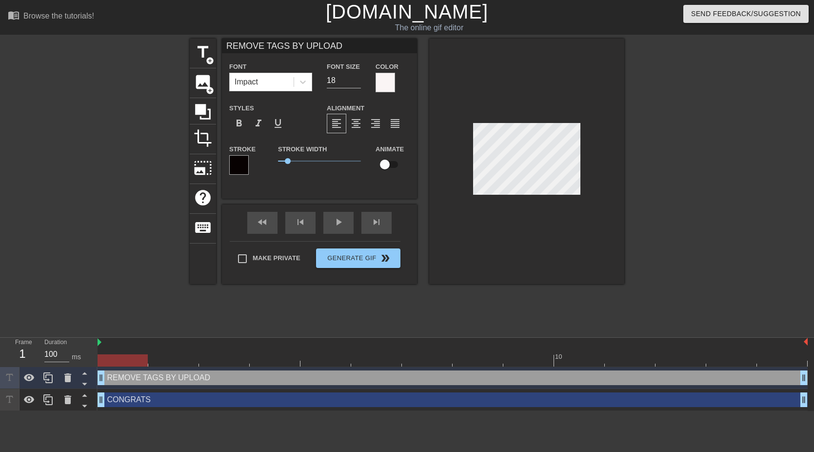
type textarea "REMOVE TAGS BY UPLOAD I"
type input "REMOVE TAGS BY UPLOAD IS"
type textarea "REMOVE TAGS BY UPLOAD IS"
type input "REMOVE TAGS BY UPLOAD IS"
type textarea "REMOVE TAGS BY UPLOAD IS"
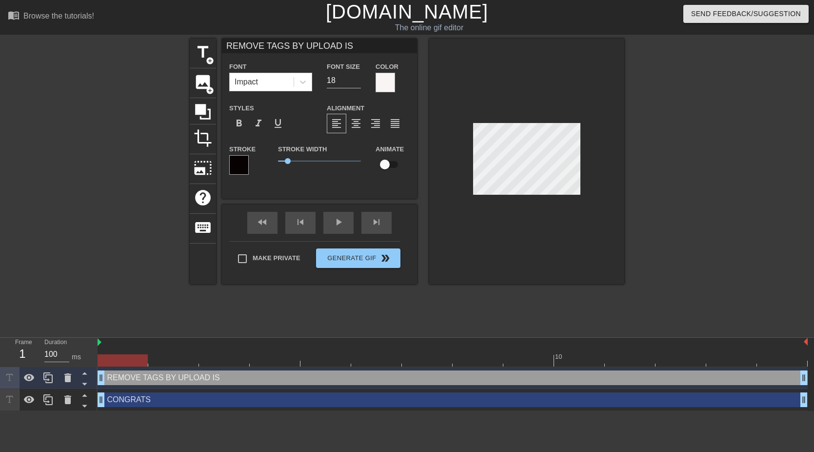
type input "REMOVE TAGS BY UPLOAD IS H"
type textarea "REMOVE TAGS BY UPLOAD IS H"
type input "REMOVE TAGS BY UPLOAD IS HE"
type textarea "REMOVE TAGS BY UPLOAD IS HE"
type input "REMOVE TAGS BY UPLOAD IS HER"
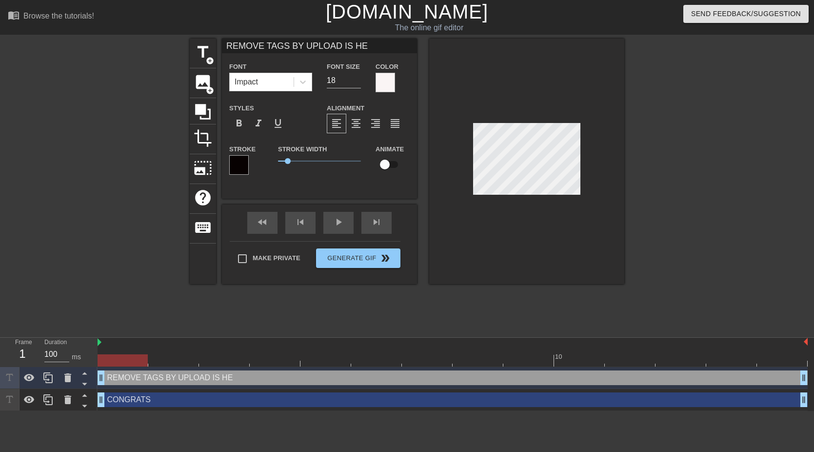
type textarea "REMOVE TAGS BY UPLOAD IS HER"
type input "REMOVE TAGS BY UPLOAD IS HERE"
type textarea "REMOVE TAGS BY UPLOAD IS HERE"
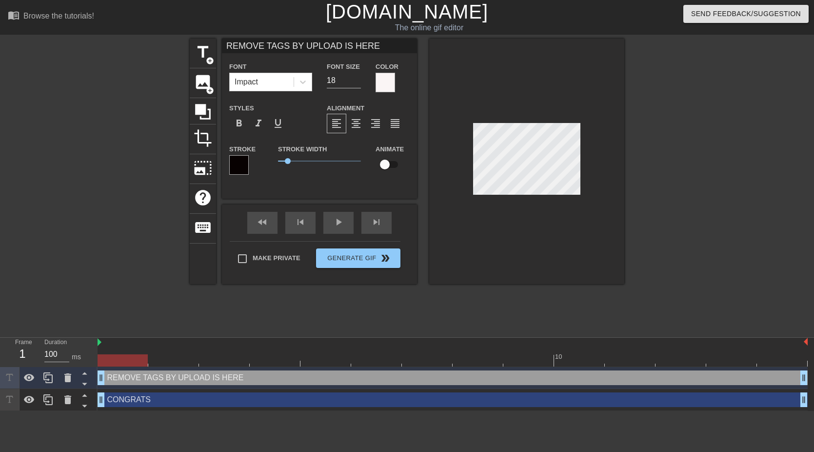
type input "D"
type textarea "D"
type input "T"
type textarea "T"
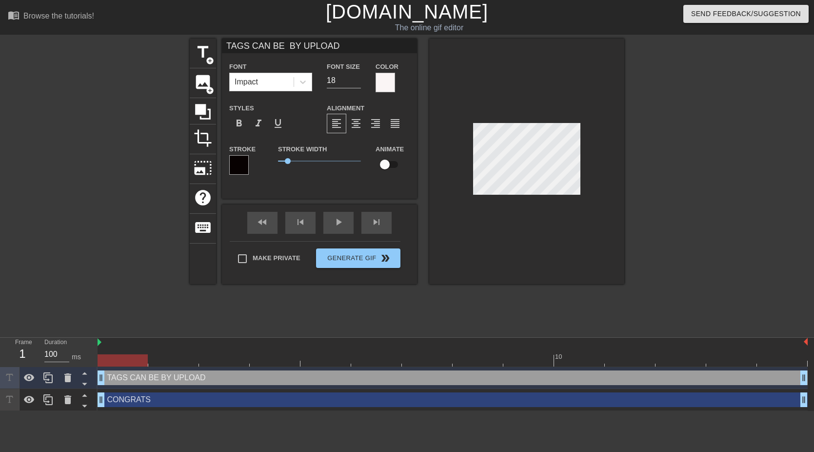
scroll to position [0, 5]
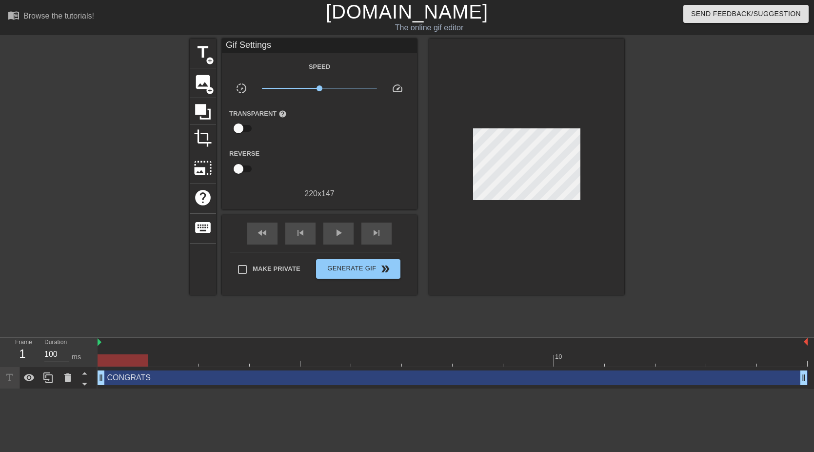
click at [548, 213] on div at bounding box center [526, 167] width 195 height 256
click at [133, 358] on div at bounding box center [123, 360] width 50 height 12
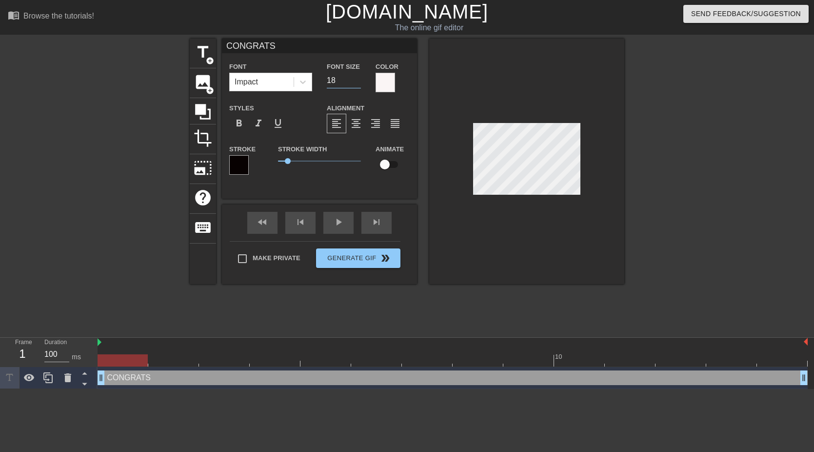
click at [333, 81] on input "18" at bounding box center [344, 81] width 34 height 16
click at [339, 80] on input "18" at bounding box center [344, 81] width 34 height 16
click at [48, 377] on icon at bounding box center [48, 378] width 12 height 12
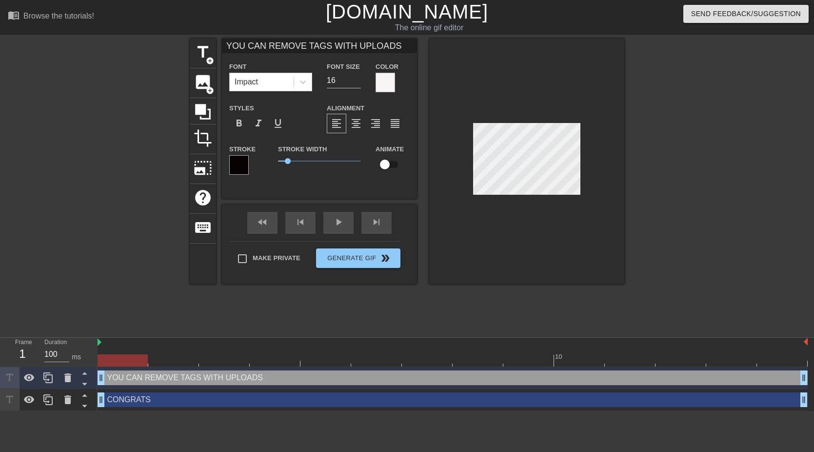
scroll to position [0, 7]
click at [556, 217] on div at bounding box center [526, 161] width 195 height 245
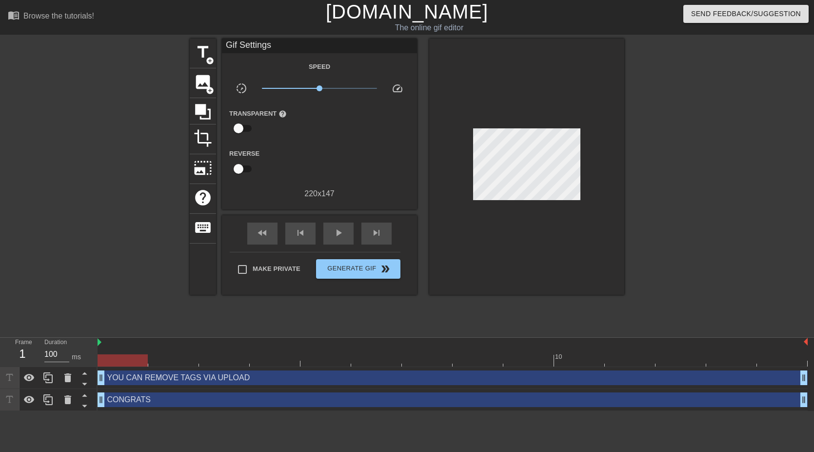
click at [541, 220] on div at bounding box center [526, 167] width 195 height 256
click at [548, 227] on div at bounding box center [526, 167] width 195 height 256
click at [545, 240] on div at bounding box center [526, 167] width 195 height 256
click at [115, 250] on div at bounding box center [105, 185] width 146 height 293
drag, startPoint x: 102, startPoint y: 378, endPoint x: 78, endPoint y: 371, distance: 25.3
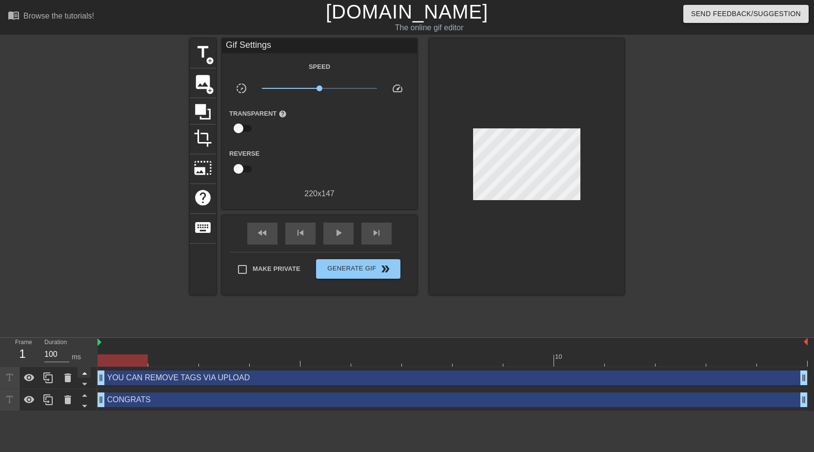
click at [78, 372] on div "Frame 1 Duration 100 ms 10 YOU CAN REMOVE TAGS VIA UPLOAD drag_handle drag_hand…" at bounding box center [407, 374] width 814 height 73
click at [75, 411] on html "menu_book Browse the tutorials! [DOMAIN_NAME] The online gif editor Send Feedba…" at bounding box center [407, 205] width 814 height 411
click at [202, 82] on span "image" at bounding box center [203, 82] width 19 height 19
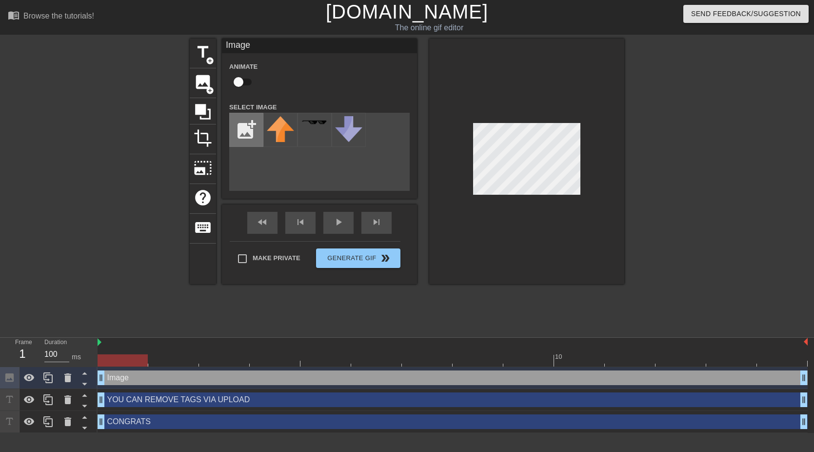
click at [245, 136] on input "file" at bounding box center [246, 129] width 33 height 33
click at [244, 82] on input "checkbox" at bounding box center [239, 82] width 56 height 19
click at [238, 82] on input "checkbox" at bounding box center [248, 82] width 56 height 19
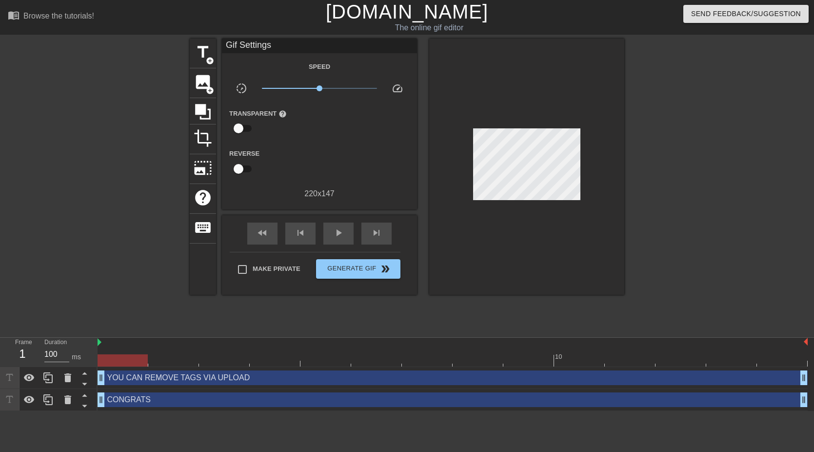
click at [129, 357] on div at bounding box center [123, 360] width 50 height 12
drag, startPoint x: 146, startPoint y: 359, endPoint x: 132, endPoint y: 369, distance: 17.9
click at [132, 369] on div "10 YOU CAN REMOVE TAGS VIA UPLOAD drag_handle drag_handle CONGRATS drag_handle …" at bounding box center [456, 374] width 717 height 73
drag, startPoint x: 146, startPoint y: 359, endPoint x: 120, endPoint y: 361, distance: 26.4
click at [120, 361] on div at bounding box center [123, 360] width 50 height 12
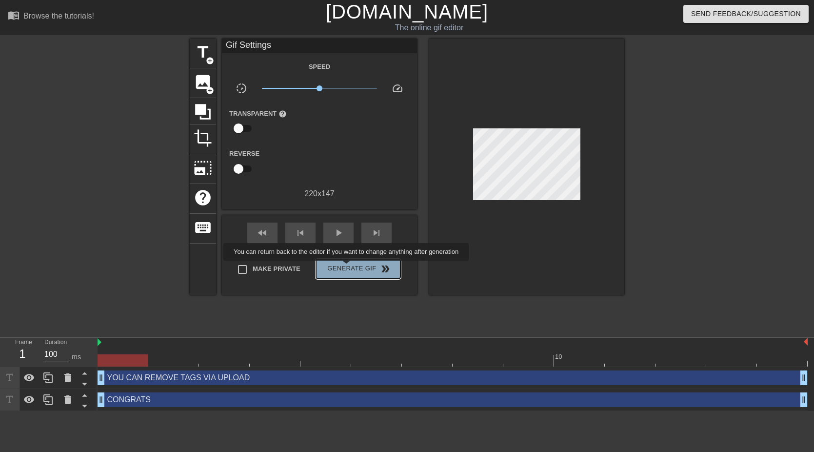
click at [353, 267] on span "Generate Gif double_arrow" at bounding box center [358, 269] width 77 height 12
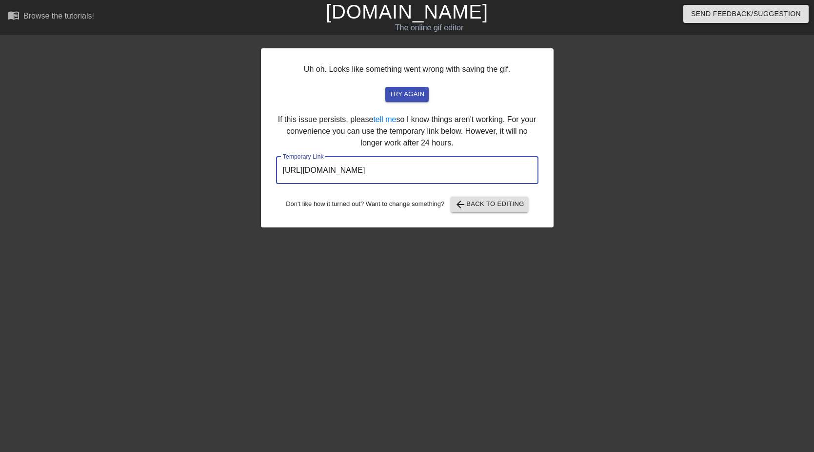
drag, startPoint x: 489, startPoint y: 168, endPoint x: 227, endPoint y: 173, distance: 262.0
click at [227, 173] on div "Uh oh. Looks like something went wrong with saving the gif. try again If this i…" at bounding box center [407, 185] width 814 height 293
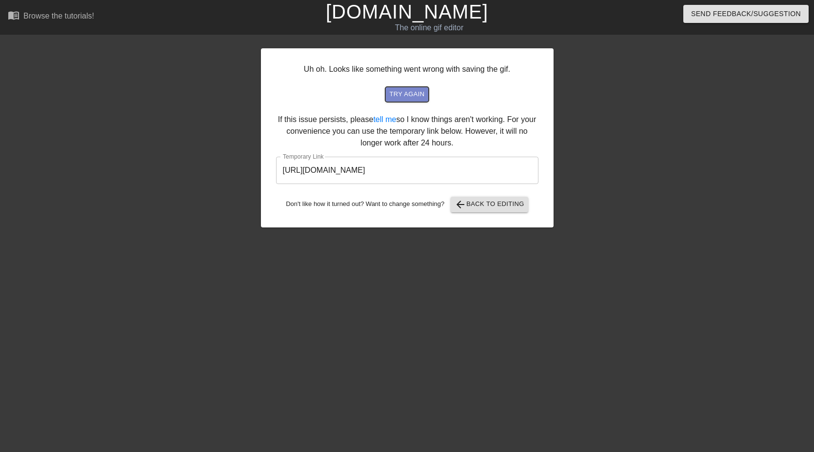
click at [412, 96] on span "try again" at bounding box center [406, 94] width 35 height 11
click at [483, 204] on span "arrow_back Back to Editing" at bounding box center [490, 205] width 70 height 12
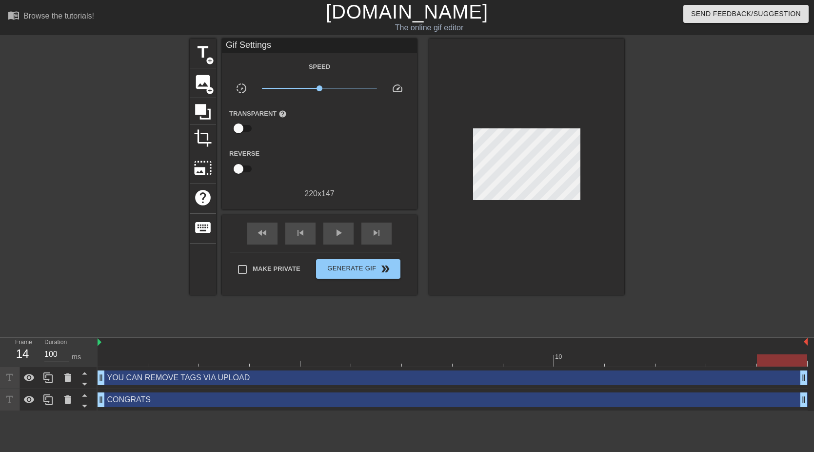
click at [14, 2] on div "menu_book Browse the tutorials!" at bounding box center [138, 17] width 261 height 34
click at [113, 106] on div at bounding box center [105, 185] width 146 height 293
click at [104, 92] on div at bounding box center [105, 185] width 146 height 293
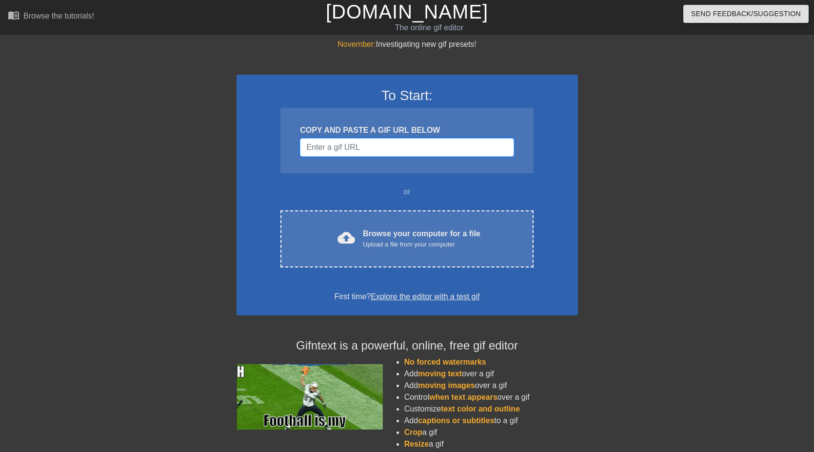
click at [341, 143] on input "Username" at bounding box center [407, 147] width 214 height 19
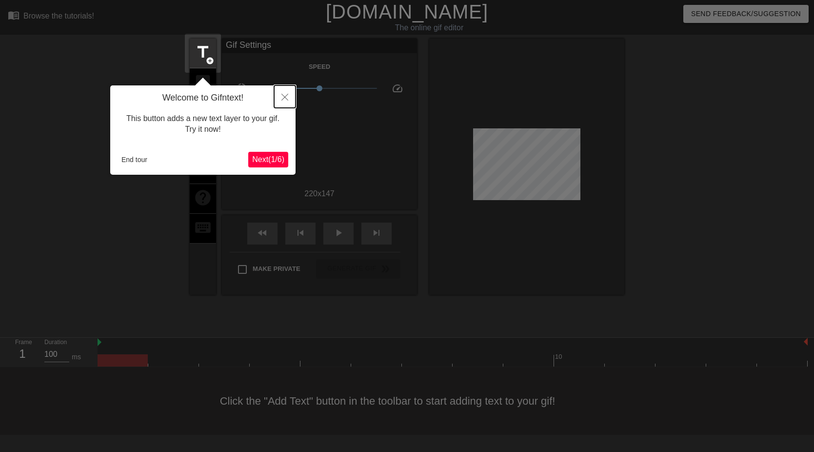
click at [284, 96] on icon "Close" at bounding box center [284, 97] width 7 height 7
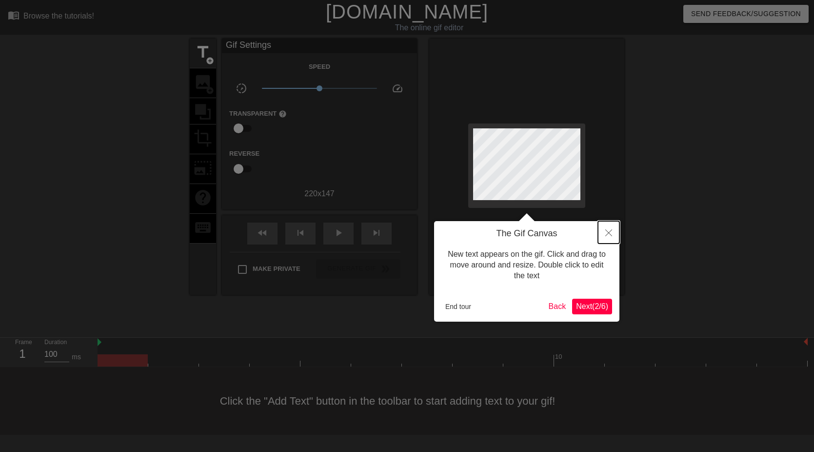
click at [610, 233] on icon "Close" at bounding box center [608, 232] width 7 height 7
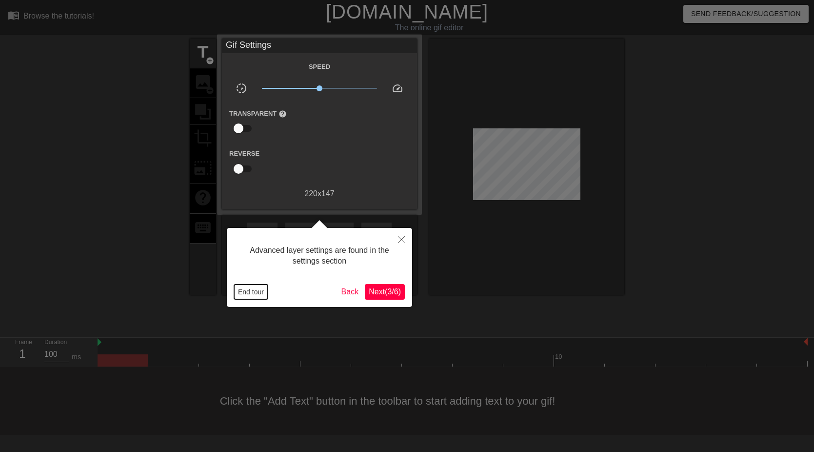
click at [252, 296] on button "End tour" at bounding box center [251, 291] width 34 height 15
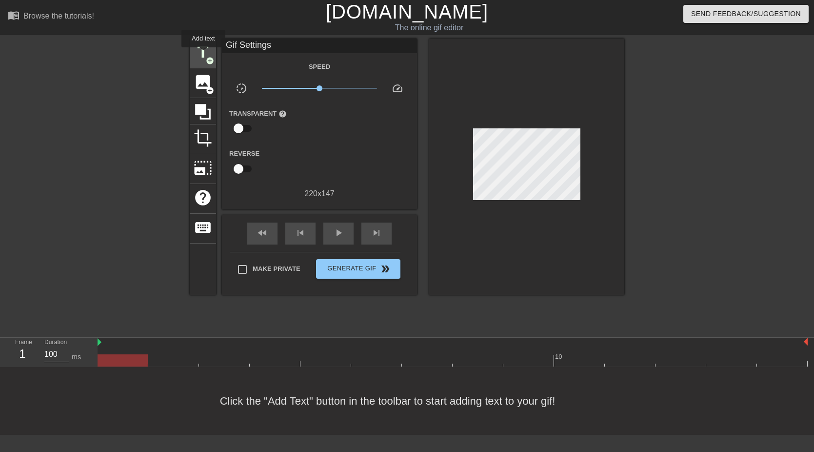
click at [204, 54] on span "title" at bounding box center [203, 52] width 19 height 19
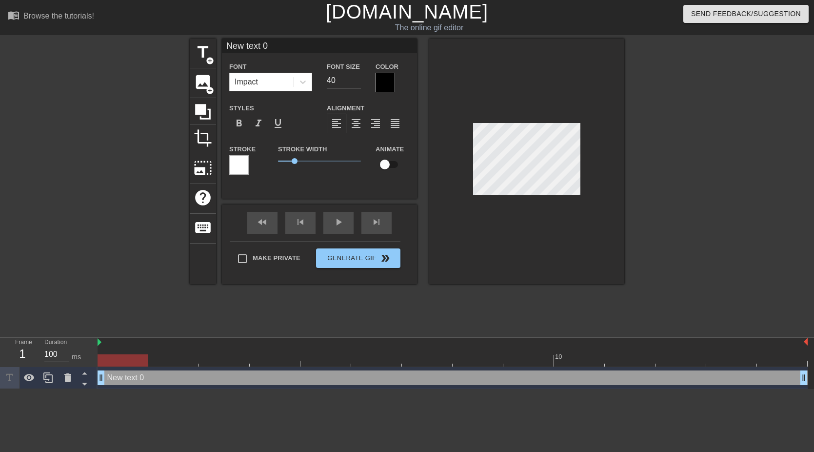
click at [386, 79] on div at bounding box center [386, 83] width 20 height 20
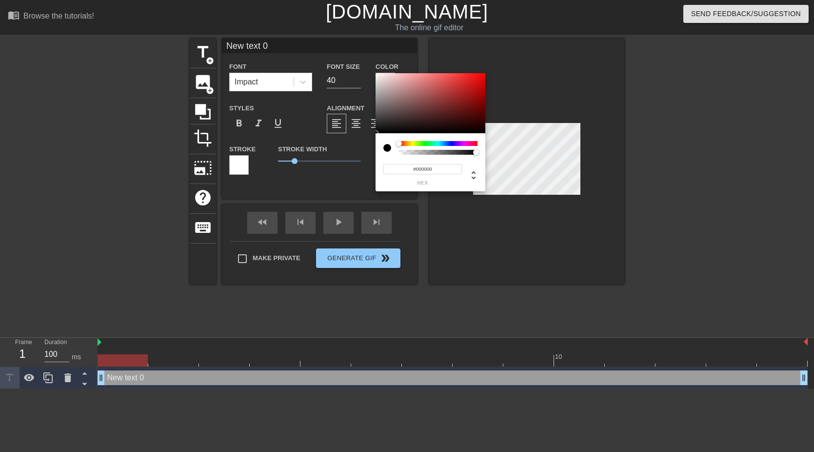
type input "#FAF7F7"
click at [377, 74] on div at bounding box center [431, 103] width 110 height 60
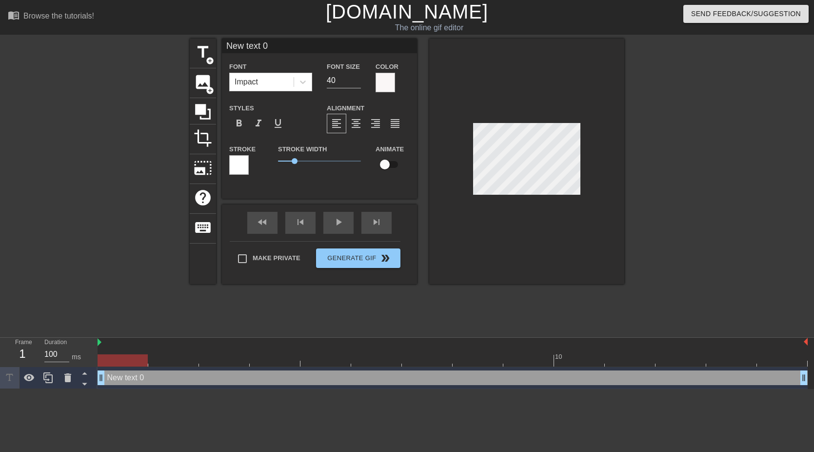
click at [240, 164] on div at bounding box center [239, 165] width 20 height 20
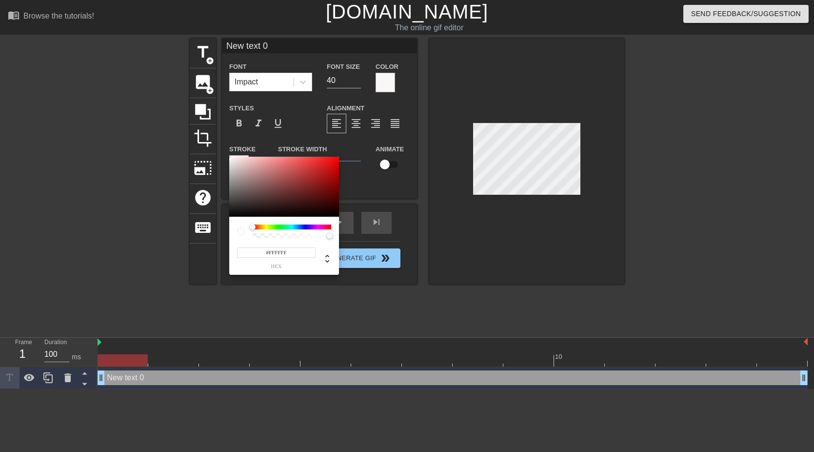
type input "#0B0606"
click at [230, 214] on div at bounding box center [284, 187] width 110 height 60
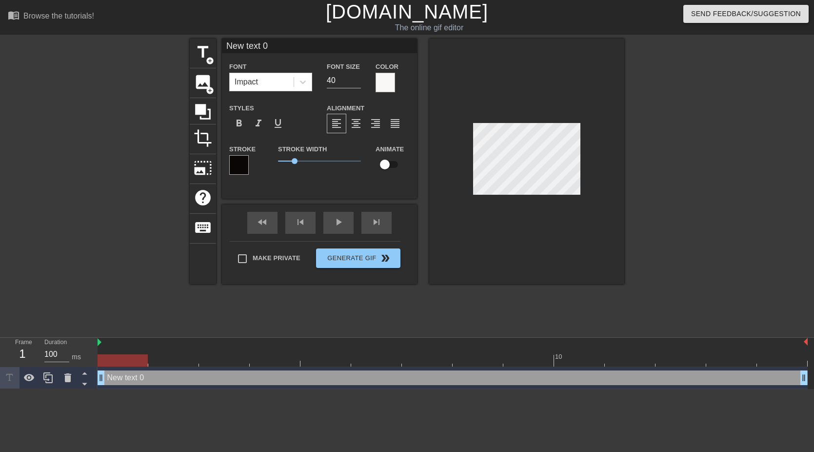
scroll to position [0, 0]
type input "C"
type textarea "C"
type input "CO"
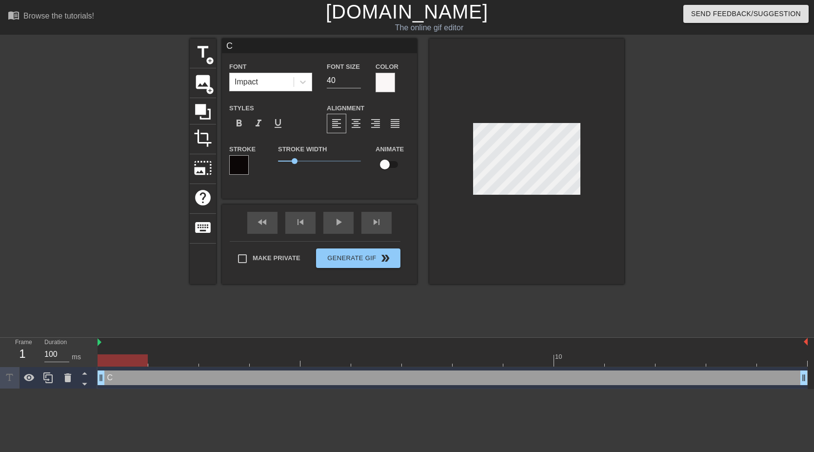
type textarea "CO"
type input "CON"
type textarea "CON"
type input "CONG"
type textarea "CONG"
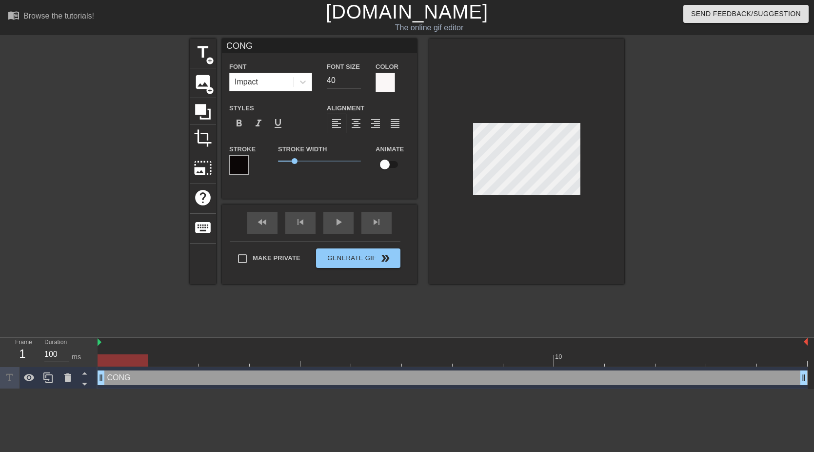
type input "CONGR"
type textarea "CONGR"
type input "CONGRA"
type textarea "CONGRA"
type input "CONGRAT"
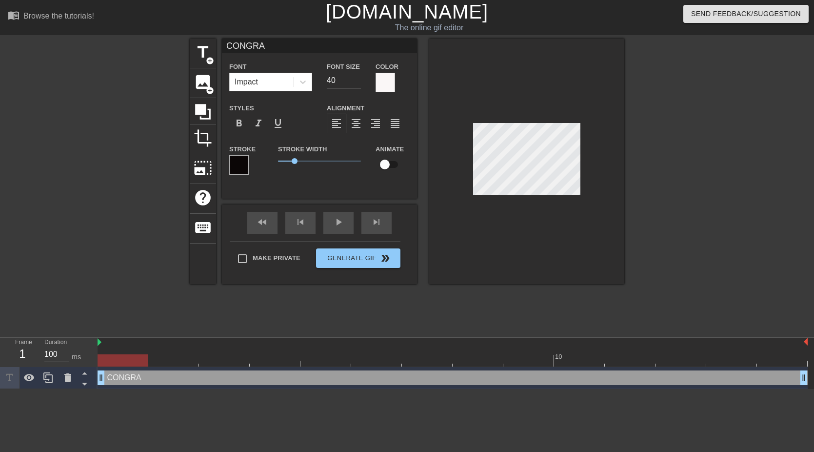
type textarea "CONGRAT"
type input "CONGRATS"
type textarea "CONGRATS"
drag, startPoint x: 336, startPoint y: 80, endPoint x: 322, endPoint y: 78, distance: 13.9
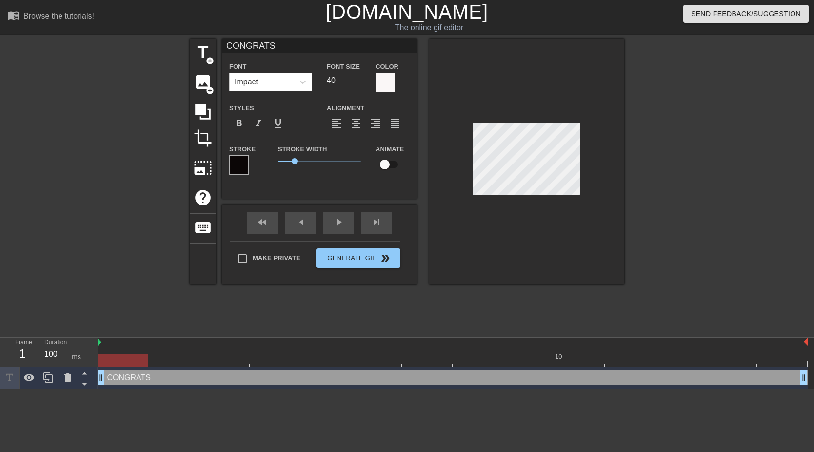
click at [322, 78] on div "Font Size 40" at bounding box center [344, 76] width 49 height 32
type input "16"
click at [528, 221] on div at bounding box center [526, 161] width 195 height 245
click at [338, 80] on input "16" at bounding box center [344, 81] width 34 height 16
type input "18"
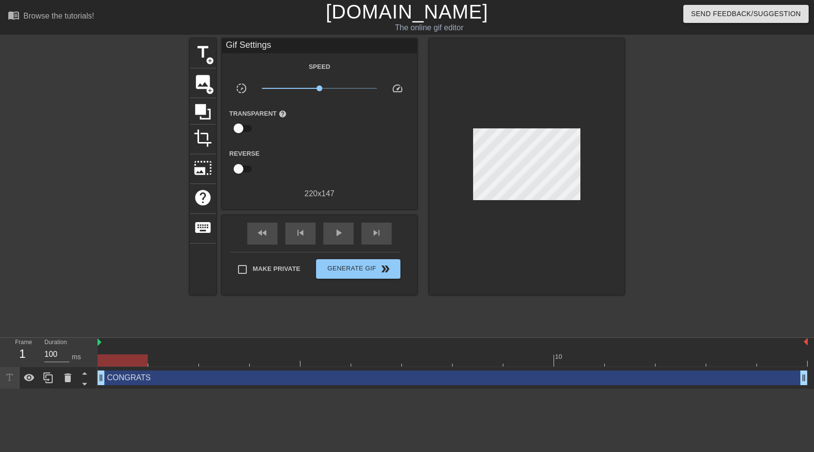
click at [508, 226] on div at bounding box center [526, 167] width 195 height 256
click at [29, 380] on icon at bounding box center [29, 378] width 12 height 12
click at [31, 378] on icon at bounding box center [29, 378] width 12 height 12
click at [30, 378] on icon at bounding box center [29, 378] width 12 height 12
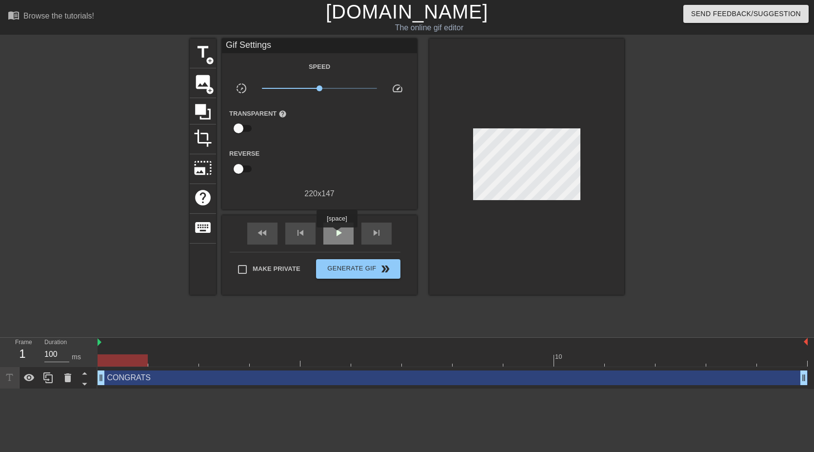
click at [338, 234] on span "play_arrow" at bounding box center [339, 233] width 12 height 12
click at [341, 236] on span "pause" at bounding box center [339, 233] width 12 height 12
click at [170, 380] on div "CONGRATS drag_handle drag_handle" at bounding box center [453, 377] width 710 height 15
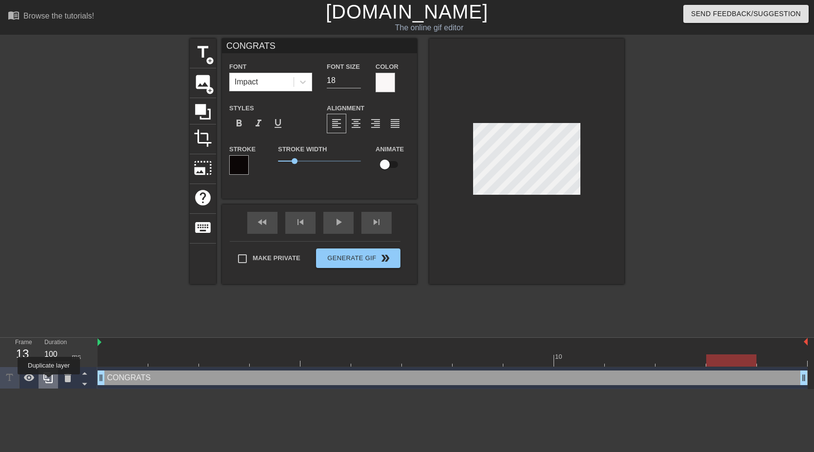
click at [50, 381] on icon at bounding box center [48, 378] width 12 height 12
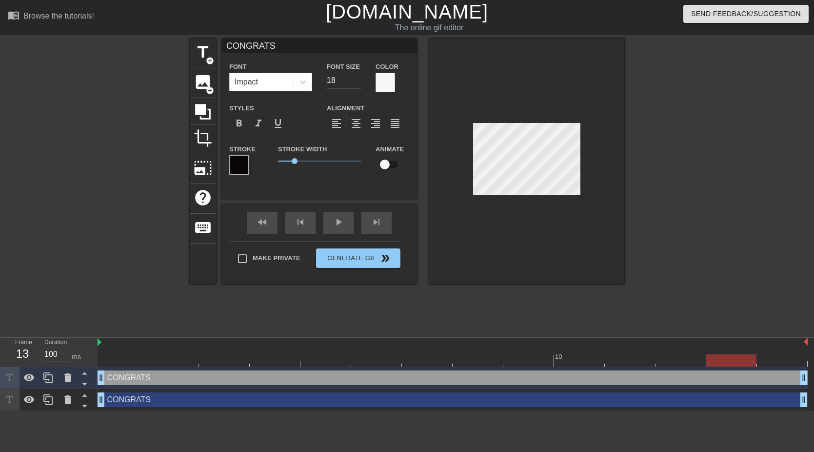
type input "Y"
type textarea "Y"
type input "YP"
type textarea "YP"
type input "Y"
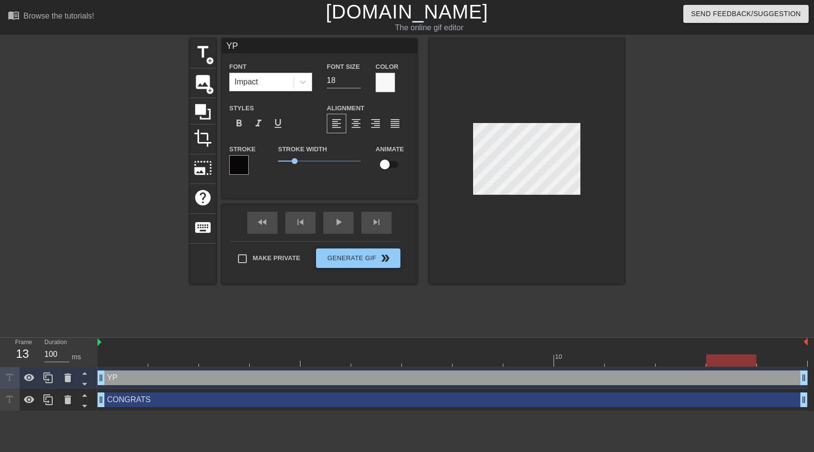
type textarea "Y"
type input "YU"
type textarea "YU"
type input "Y"
type textarea "Y"
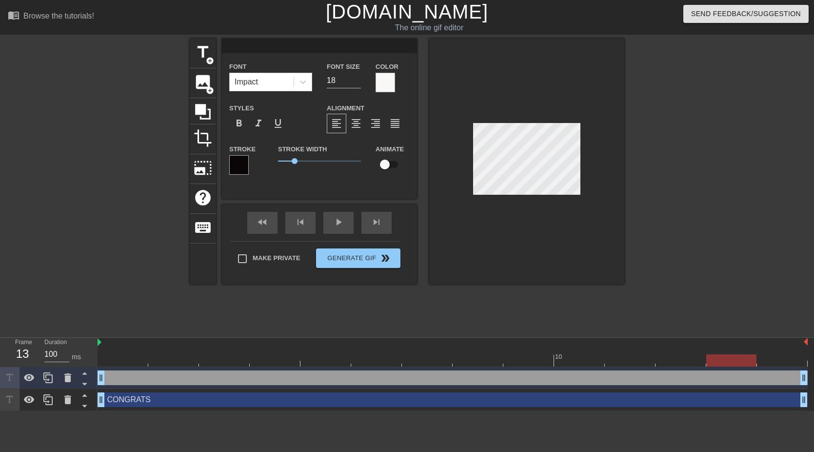
type input "T"
type textarea "T"
type input "TA"
type textarea "TA"
type input "TAG"
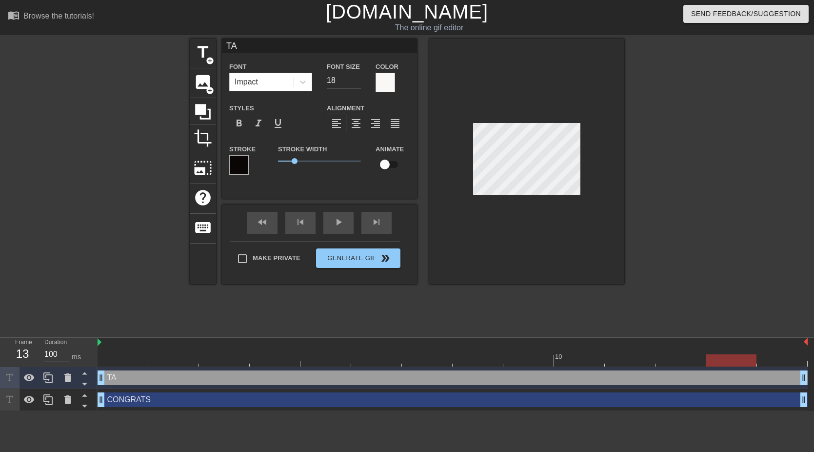
type textarea "TAG"
type input "TAGS"
type textarea "TAGS"
type input "TAGS"
type textarea "TAGS"
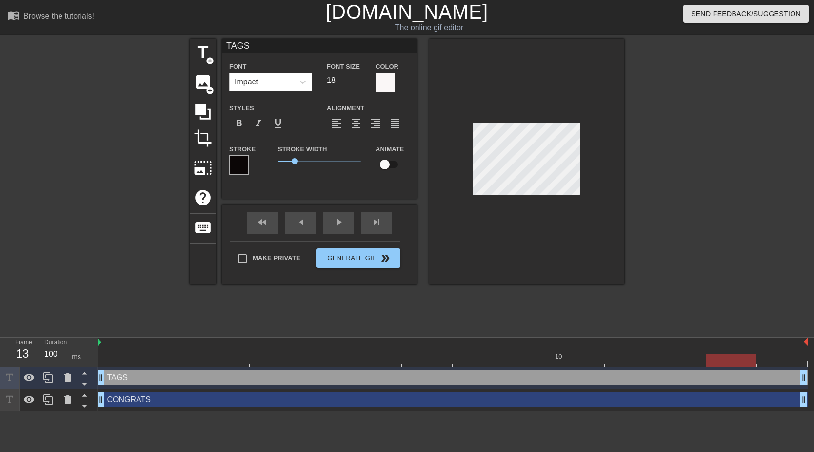
type input "TAGS A"
type textarea "TAGS A"
type input "TAGS AR"
type textarea "TAGS AR"
type input "TAGS ARE"
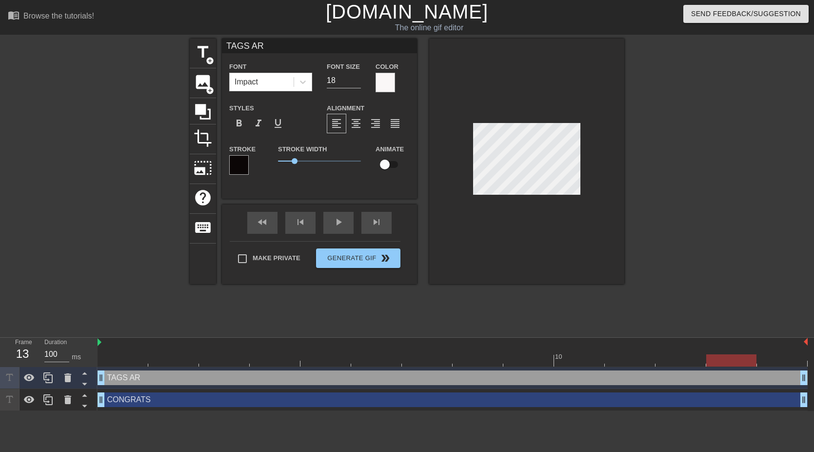
type textarea "TAGS ARE"
type input "TAGS ARE"
type textarea "TAGS ARE"
type input "TAGS ARE R"
type textarea "TAGS ARE R"
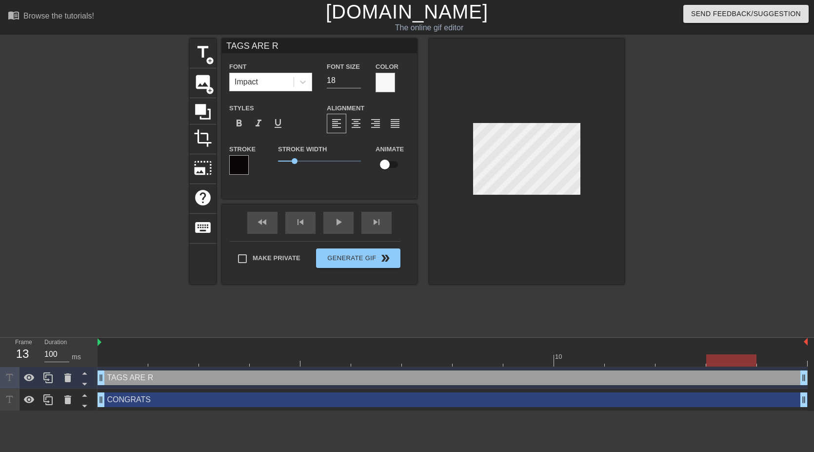
type input "TAGS ARE"
type textarea "TAGS ARE"
type input "TAGS ARE"
type textarea "TAGS ARE"
type input "TAGS AR"
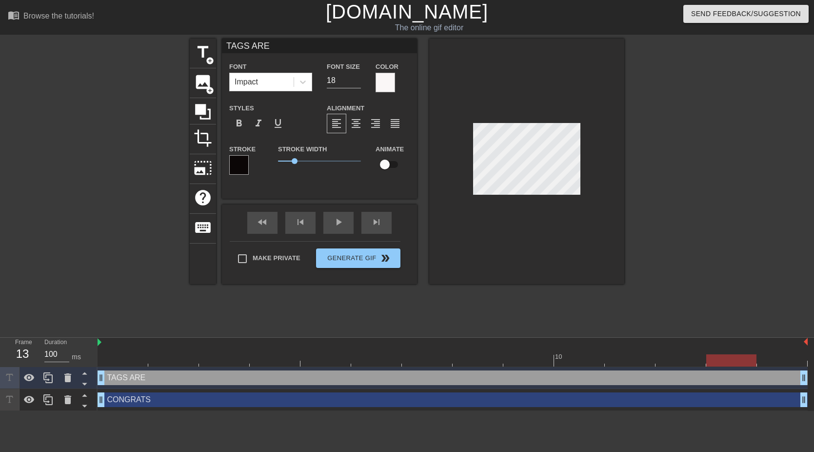
type textarea "TAGS AR"
type input "TAGS A"
type textarea "TAGS A"
type input "TAGS"
type textarea "TAGS"
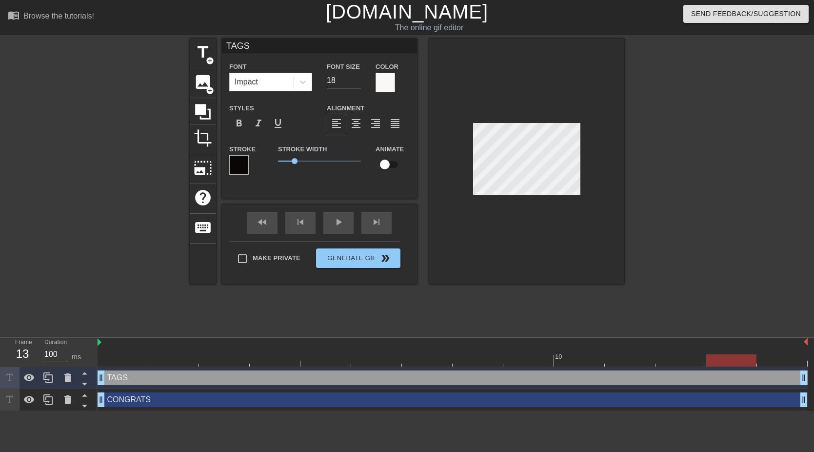
scroll to position [0, 0]
type input "TAGS C"
type textarea "TAGS C"
type input "TAGS CA"
type textarea "TAGS CA"
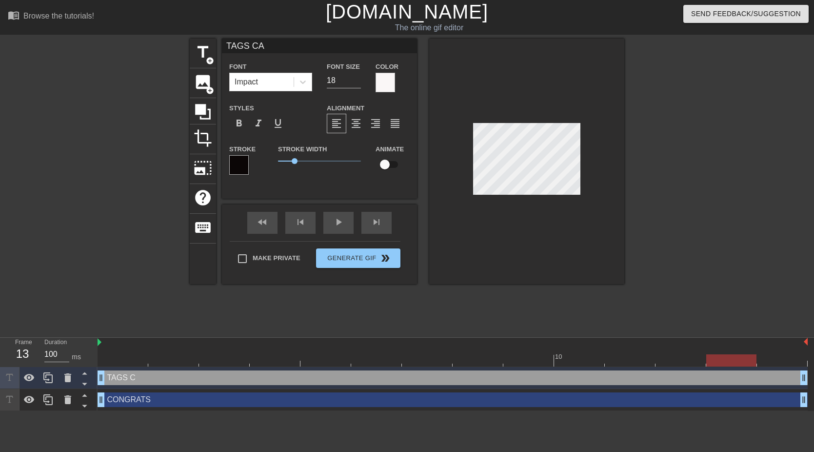
type input "TAGS CAN"
type textarea "TAGS CAN"
type input "TAGS CAN"
type textarea "TAGS CAN"
type input "TAGS CAN B"
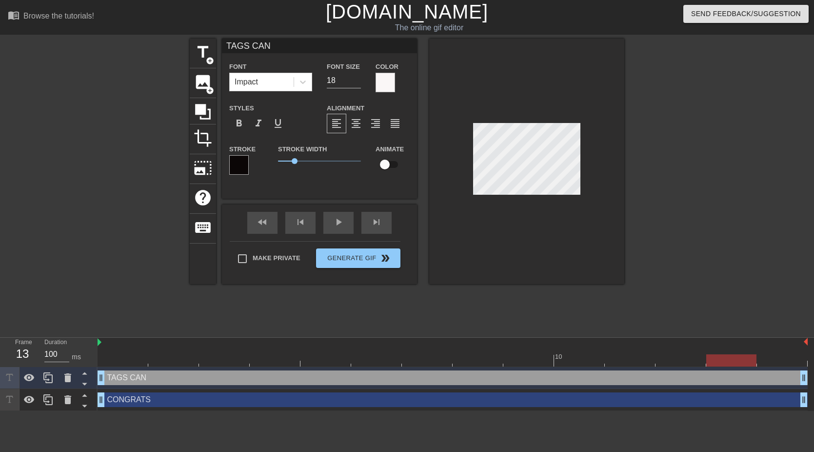
type textarea "TAGS CAN B"
type input "TAGS CAN BE"
type textarea "TAGS CAN BE"
type input "TAGS CAN BE"
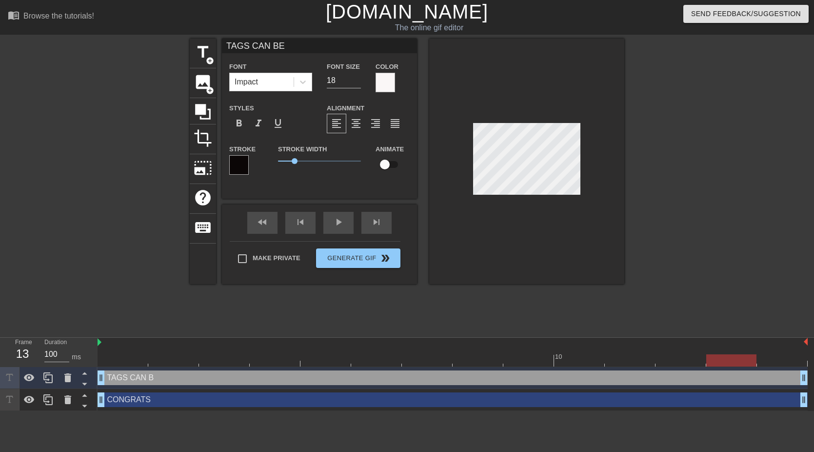
type textarea "TAGS CAN BE"
type input "TAGS CAN BE R"
type textarea "TAGS CAN BE R"
type input "TAGS CAN BE RE"
type textarea "TAGS CAN BE RE"
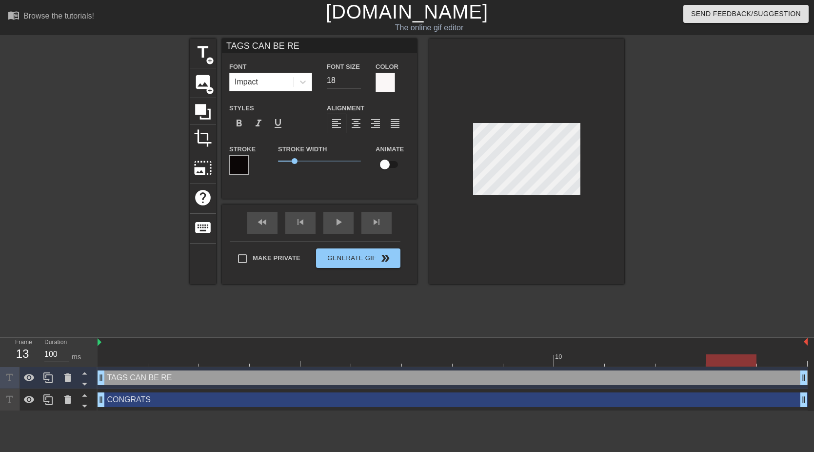
type input "TAGS CAN BE REM"
type textarea "TAGS CAN BE REM"
type input "TAGS CAN BE REMO"
type textarea "TAGS CAN BE REMO"
type input "TAGS CAN BE REMOV"
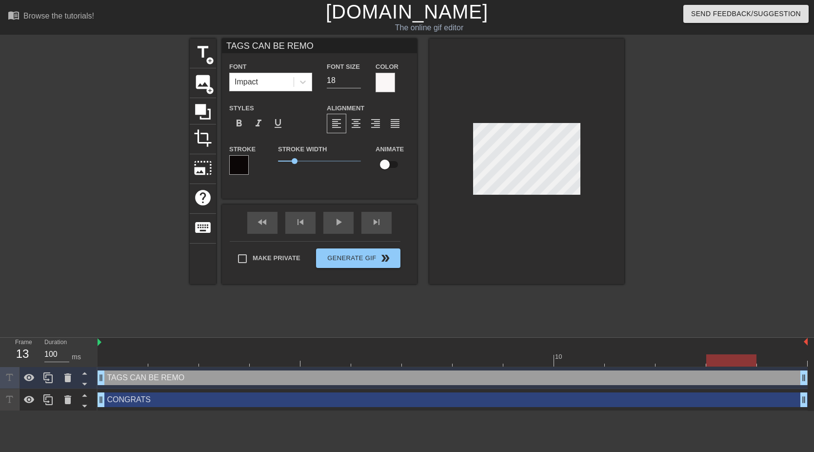
type textarea "TAGS CAN BE REMOV"
type input "TAGS CAN BE REMOVE"
type textarea "TAGS CAN BE REMOVE"
type input "TAGS CAN BE REMOVED"
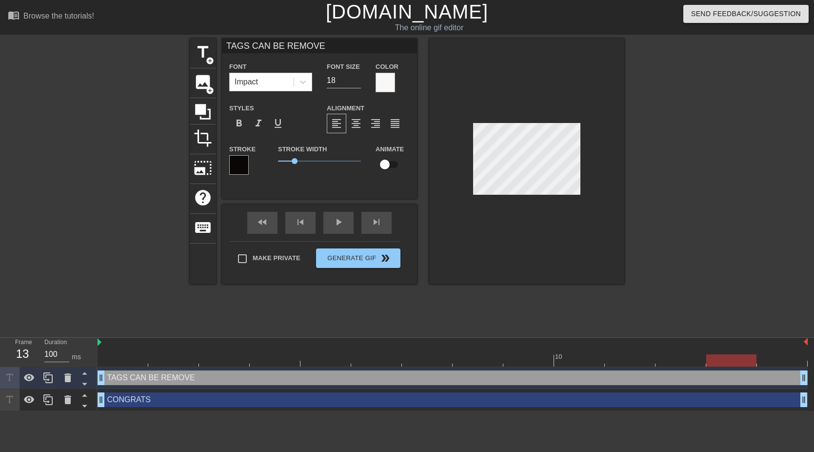
type textarea "TAGS CAN BE REMOVED"
type input "TAGS CAN BE REMOVED"
type textarea "TAGS CAN BE REMOVED"
type input "TAGS CAN BE REMOVED V"
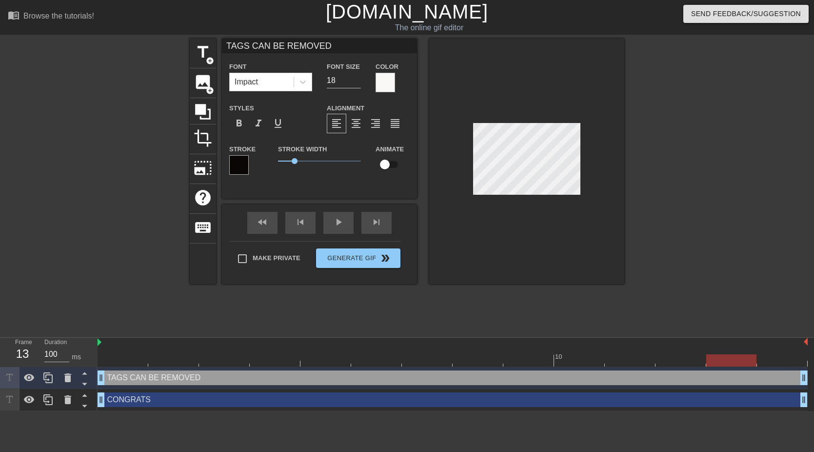
type textarea "TAGS CAN BE REMOVED V"
type input "TAGS CAN BE REMOVED VI"
type textarea "TAGS CAN BE REMOVED VI"
type input "TAGS CAN BE REMOVED VIA"
type textarea "TAGS CAN BE REMOVED VIA"
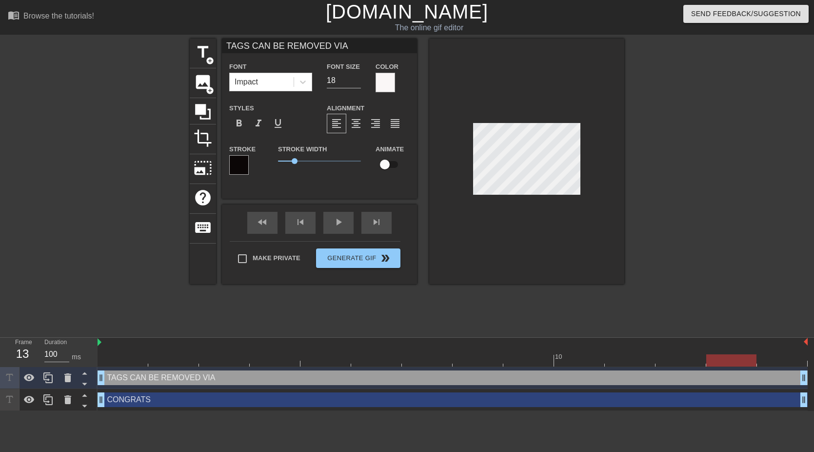
type input "TAGS CAN BE REMOVED VIA U"
type textarea "TAGS CAN BE REMOVED VIA U"
type input "TAGS CAN BE REMOVED VIA UP"
type textarea "TAGS CAN BE REMOVED VIA UP"
type input "TAGS CAN BE REMOVED VIA UPL"
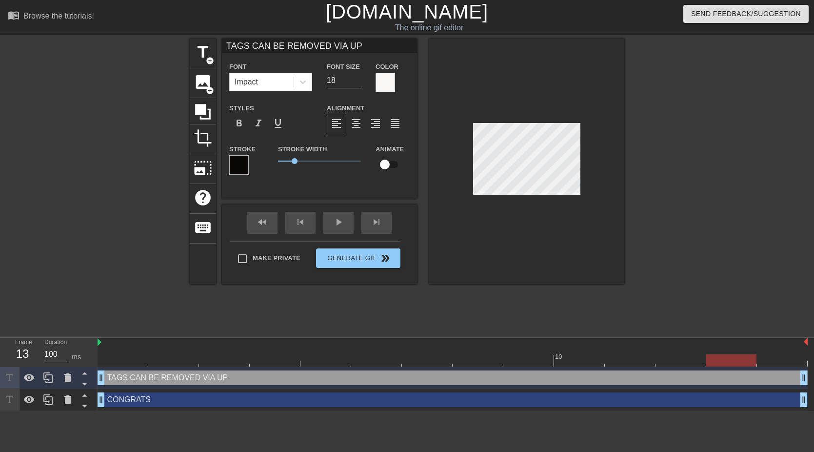
type textarea "TAGS CAN BE REMOVED VIA UPL"
type input "TAGS CAN BE REMOVED VIA UPLA"
type textarea "TAGS CAN BE REMOVED VIA UPLA"
type input "TAGS CAN BE REMOVED VIA UPLAD"
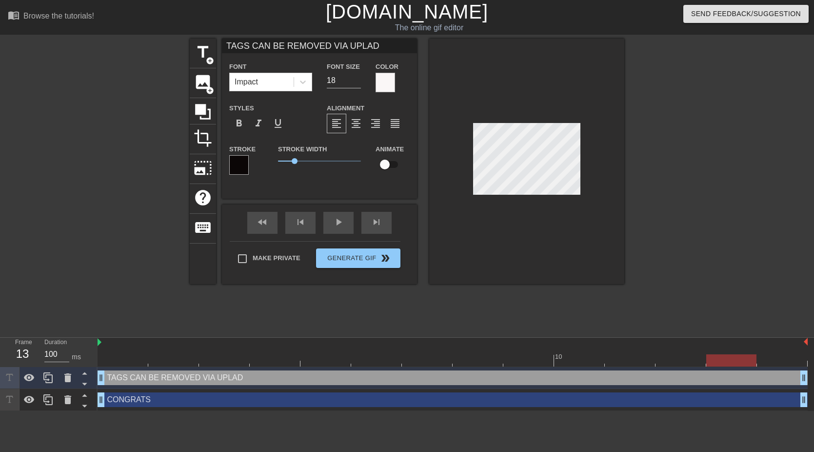
type textarea "TAGS CAN BE REMOVED VIA UPLAD"
click at [335, 83] on input "18" at bounding box center [344, 81] width 34 height 16
type input "16"
click at [527, 204] on div at bounding box center [526, 161] width 195 height 245
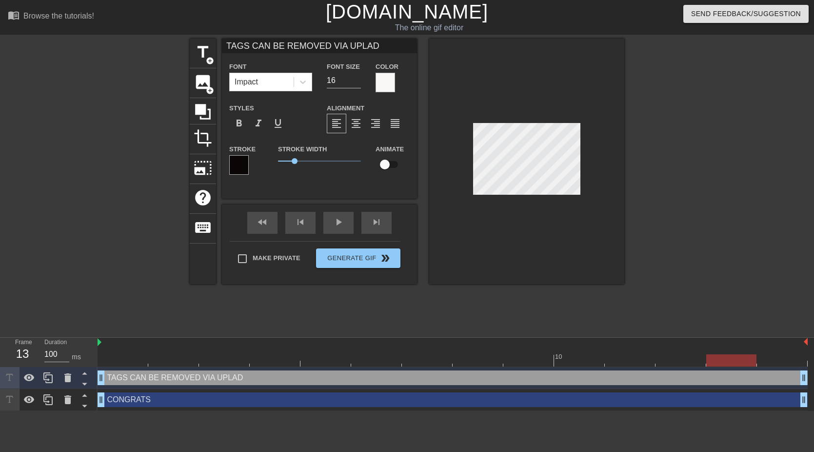
click at [536, 195] on div at bounding box center [526, 161] width 195 height 245
type input "TAGS CAN BE REMOVED VIA UPLOAD"
type textarea "TAGS CAN BE REMOVED VIA UPLOAD"
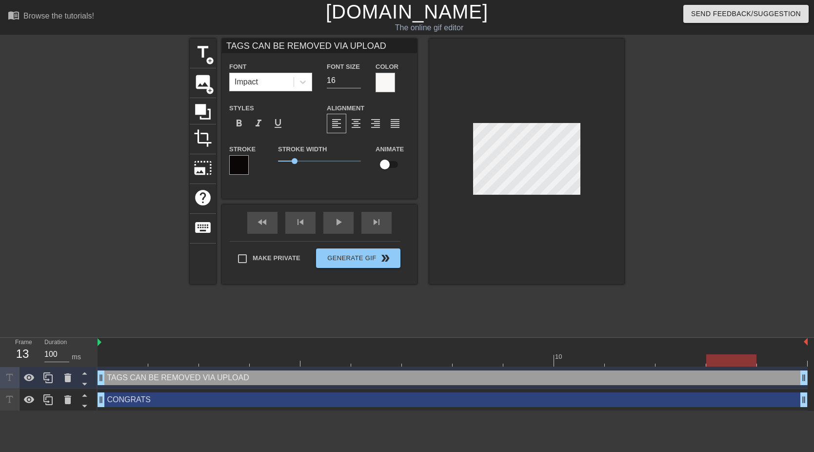
click at [542, 234] on div at bounding box center [526, 161] width 195 height 245
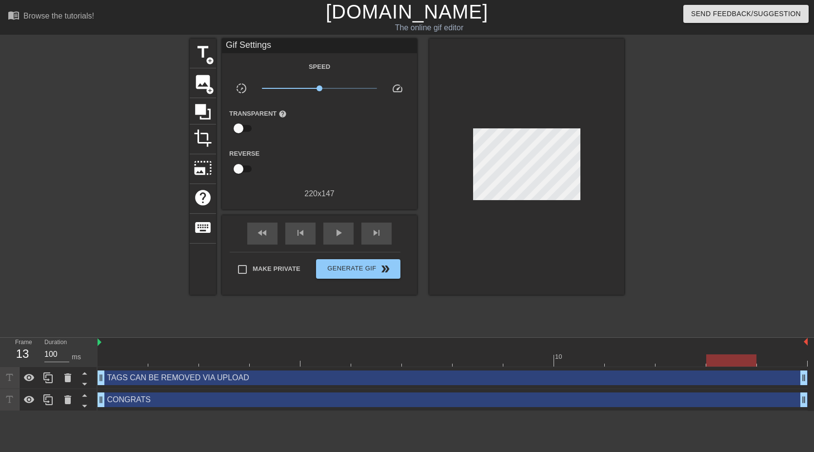
click at [560, 233] on div at bounding box center [526, 167] width 195 height 256
click at [336, 234] on span "play_arrow" at bounding box center [339, 233] width 12 height 12
click at [339, 235] on span "pause" at bounding box center [339, 233] width 12 height 12
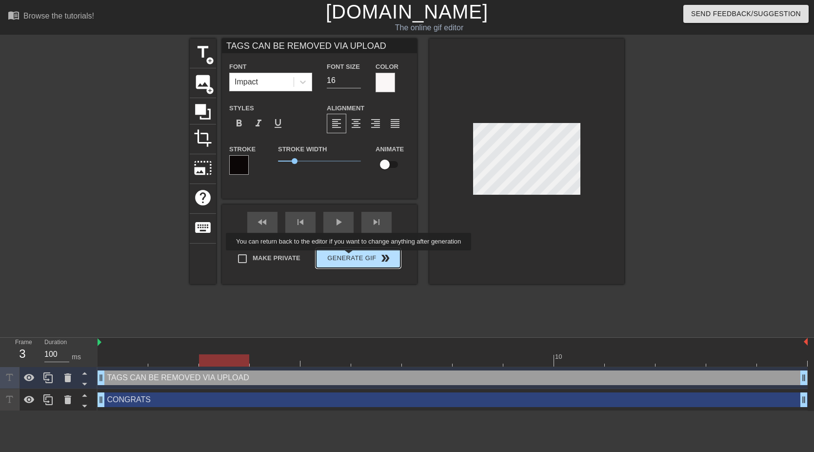
click at [355, 257] on div "Make Private Generate Gif double_arrow" at bounding box center [315, 260] width 171 height 39
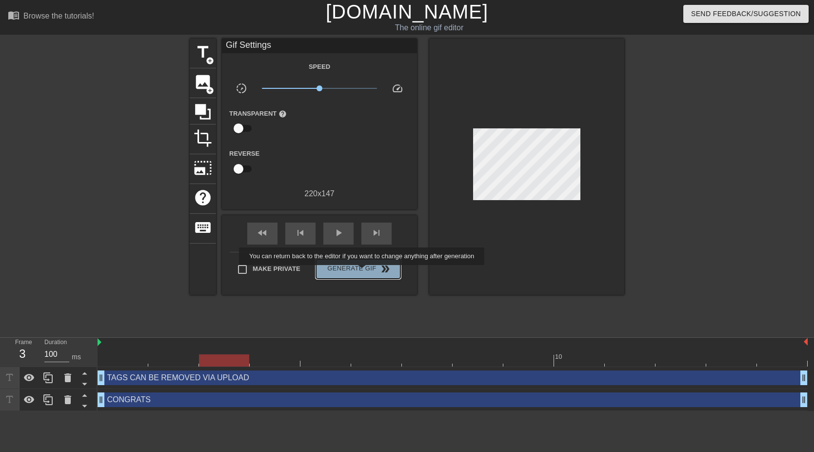
click at [368, 272] on span "Generate Gif double_arrow" at bounding box center [358, 269] width 77 height 12
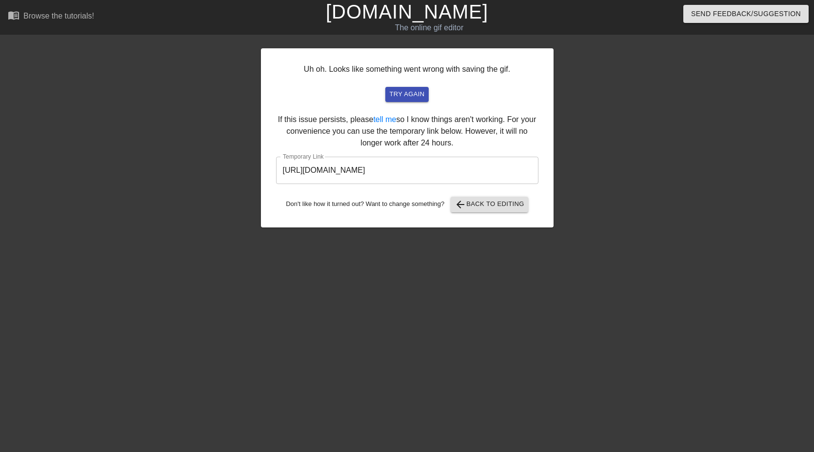
click at [505, 224] on div "Uh oh. Looks like something went wrong with saving the gif. try again If this i…" at bounding box center [407, 137] width 293 height 179
click at [500, 168] on input "https://www.gifntext.com/temp_generations/ZXnKW782.gif" at bounding box center [407, 170] width 262 height 27
drag, startPoint x: 500, startPoint y: 169, endPoint x: 222, endPoint y: 170, distance: 277.1
click at [222, 170] on div "Uh oh. Looks like something went wrong with saving the gif. try again If this i…" at bounding box center [407, 185] width 814 height 293
click at [484, 210] on button "arrow_back Back to Editing" at bounding box center [490, 205] width 78 height 16
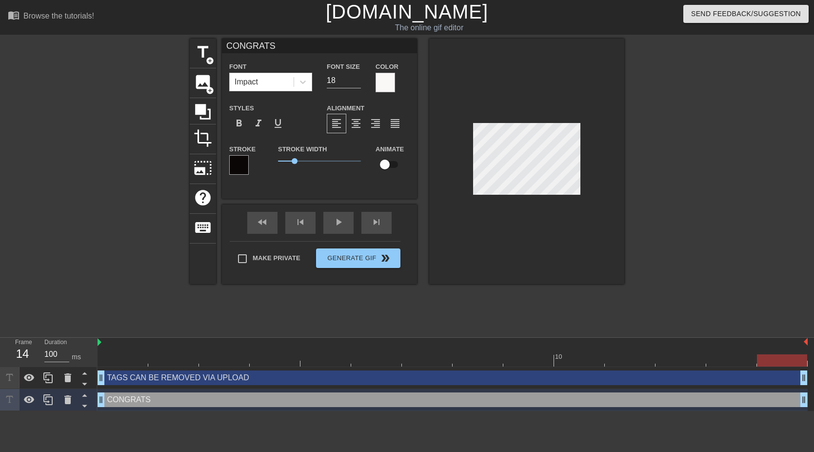
type input "TAGS CAN BE REMOVED VIA UPLOAD"
type input "16"
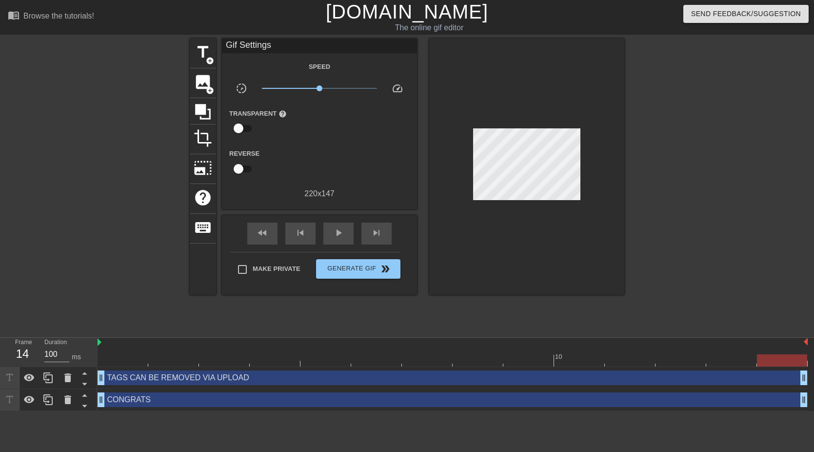
click at [667, 257] on div at bounding box center [709, 185] width 146 height 293
click at [362, 269] on span "Generate Gif double_arrow" at bounding box center [358, 269] width 77 height 12
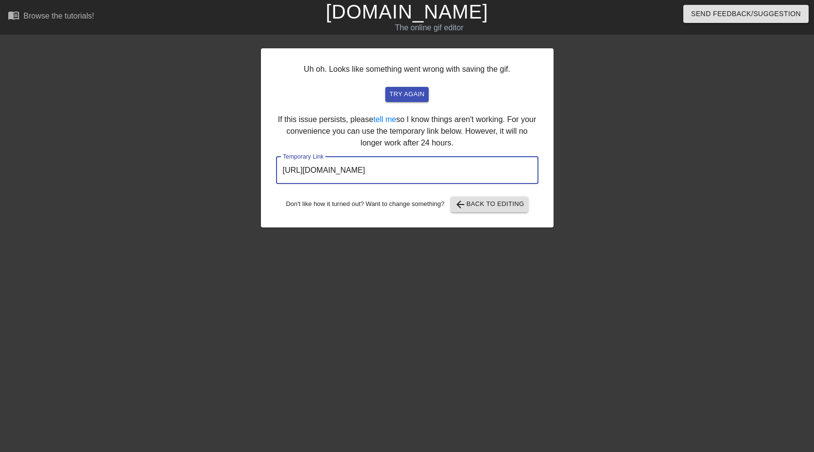
drag, startPoint x: 513, startPoint y: 167, endPoint x: 160, endPoint y: 147, distance: 353.3
click at [165, 143] on div "Uh oh. Looks like something went wrong with saving the gif. try again If this i…" at bounding box center [407, 185] width 814 height 293
